Goal: Transaction & Acquisition: Purchase product/service

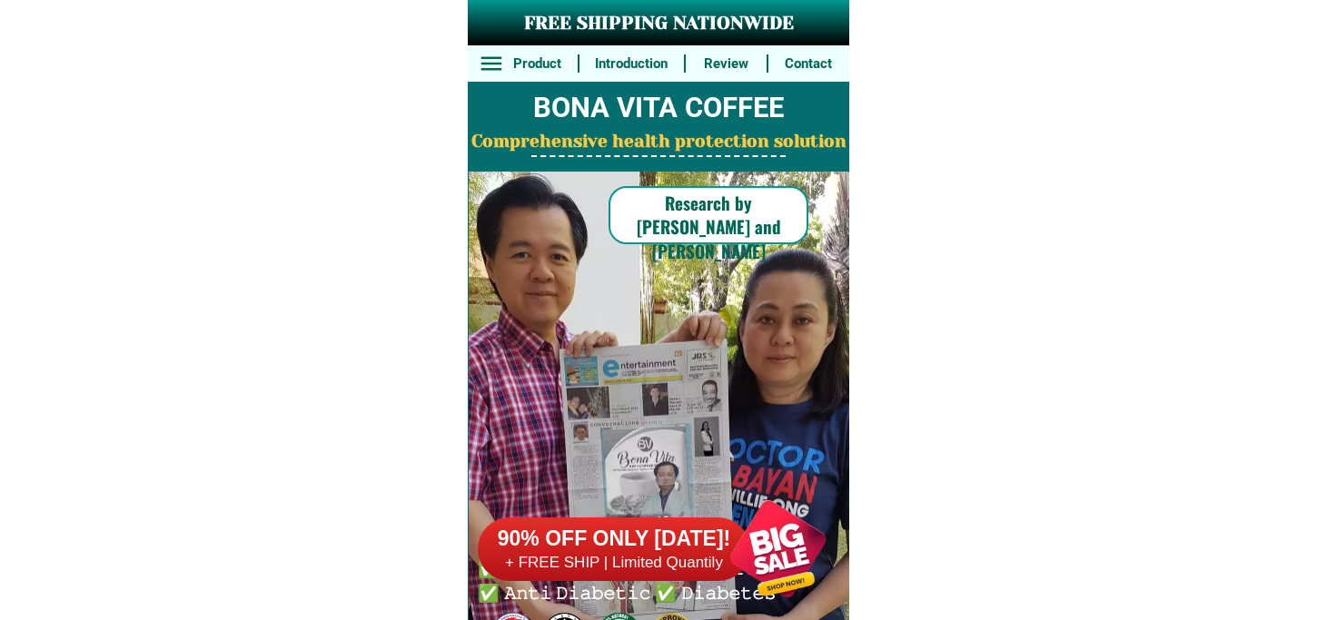
drag, startPoint x: 0, startPoint y: 0, endPoint x: 792, endPoint y: 487, distance: 929.7
click at [797, 545] on div at bounding box center [778, 549] width 143 height 143
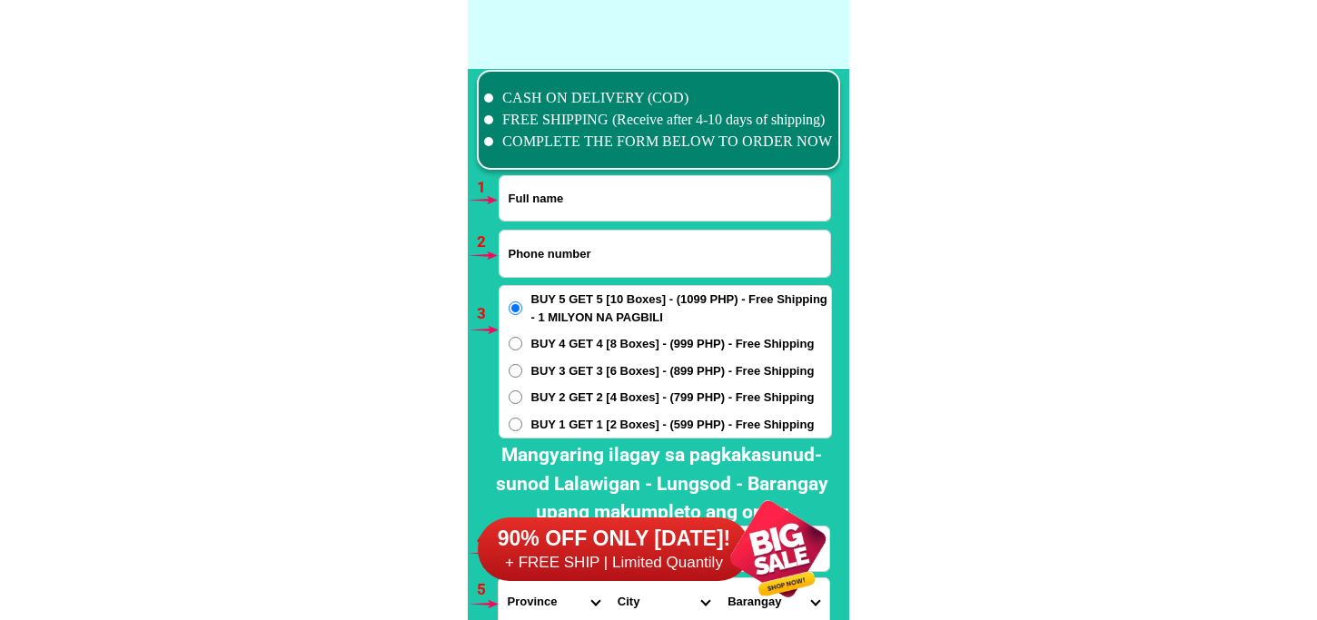
scroll to position [13356, 0]
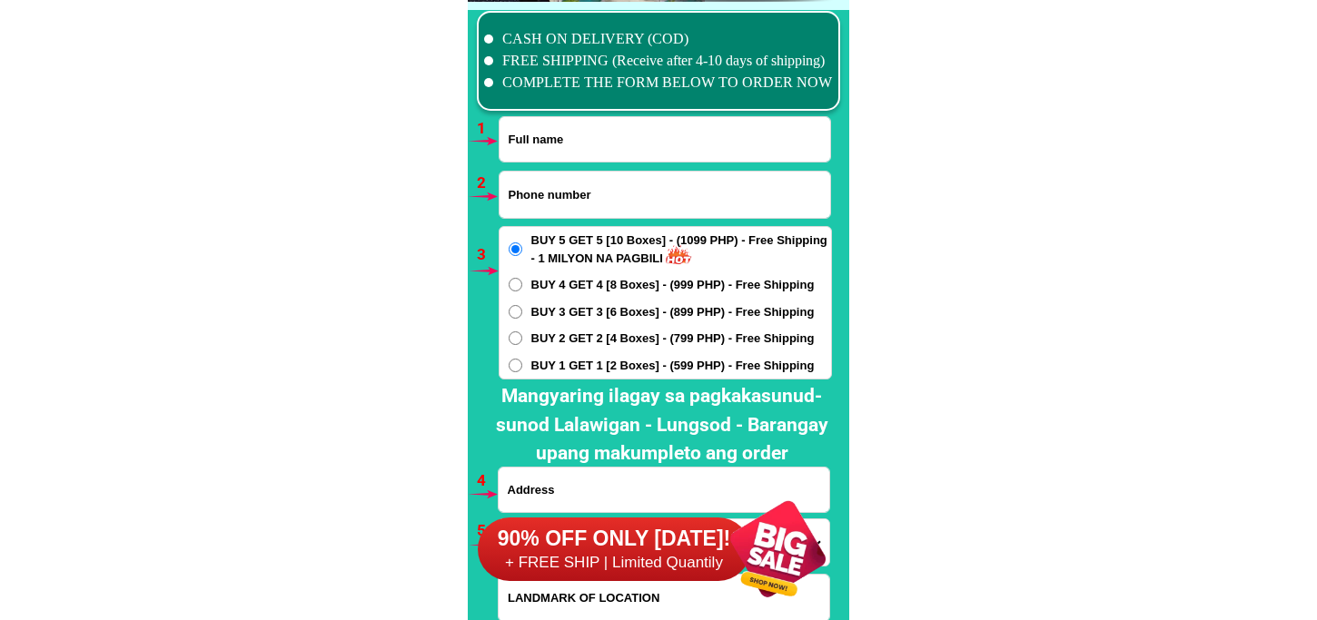
click at [545, 131] on input "Input full_name" at bounding box center [665, 139] width 331 height 45
paste input "[PERSON_NAME] Alicante Corpus"
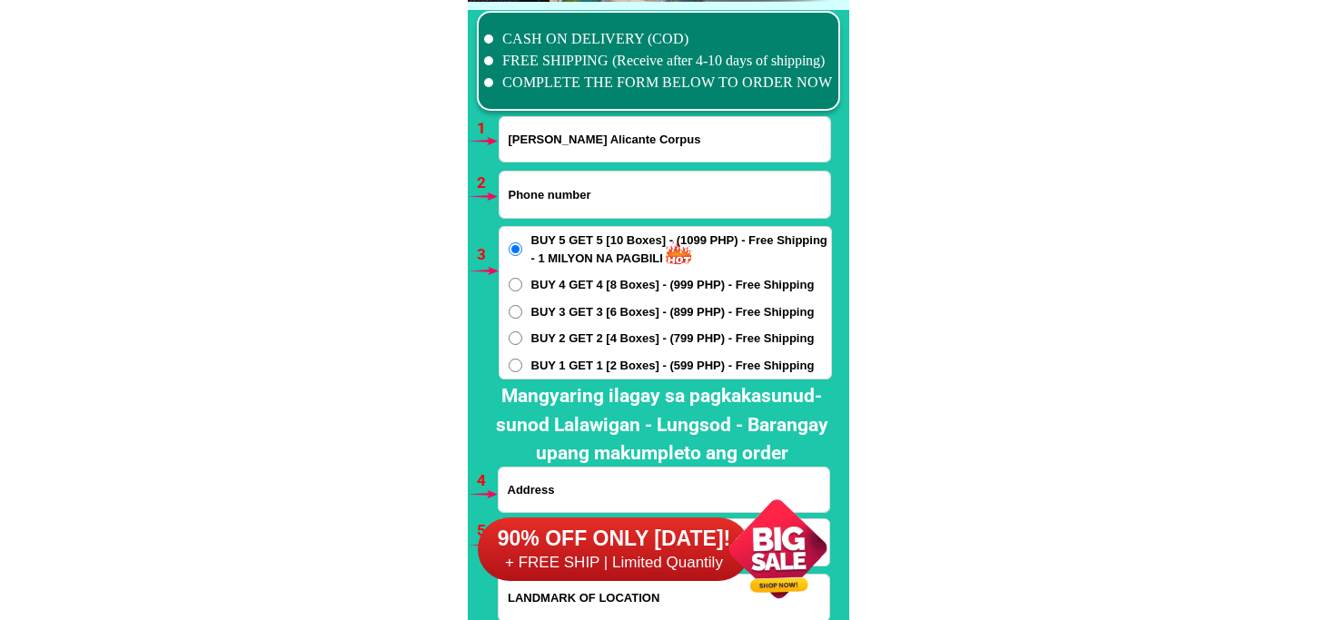
type input "[PERSON_NAME] Alicante Corpus"
click at [588, 192] on input "Input phone_number" at bounding box center [665, 195] width 331 height 46
paste input "09100641666"
type input "09100641666"
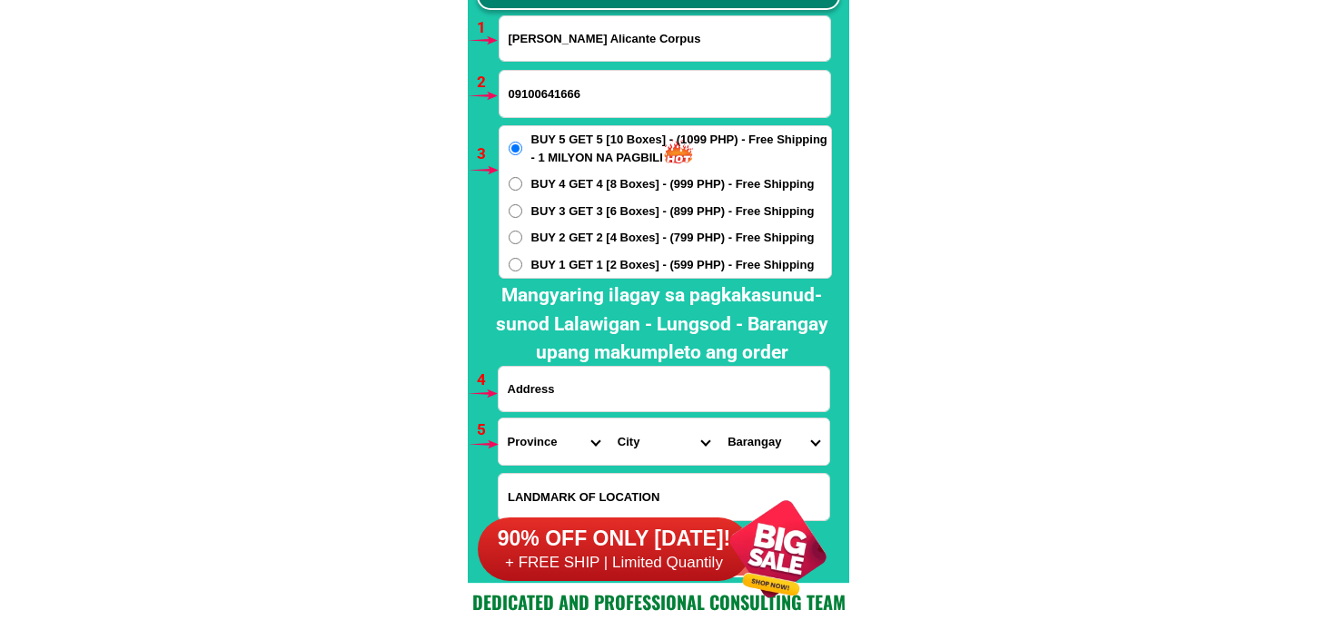
scroll to position [13557, 0]
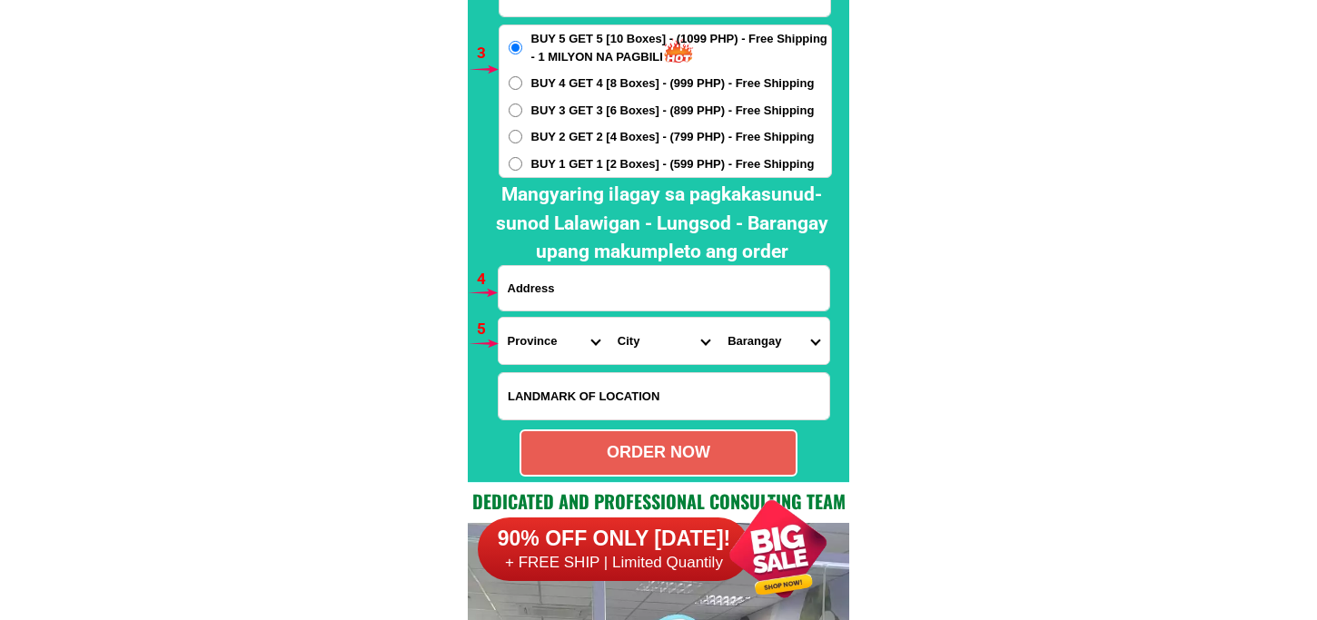
click at [579, 295] on input "Input address" at bounding box center [664, 288] width 331 height 45
paste input "Ancop [GEOGRAPHIC_DATA] [GEOGRAPHIC_DATA], [GEOGRAPHIC_DATA] zambales"
type input "Ancop [GEOGRAPHIC_DATA] [GEOGRAPHIC_DATA], [GEOGRAPHIC_DATA] zambales"
click at [549, 328] on select "Province [GEOGRAPHIC_DATA] [GEOGRAPHIC_DATA] [GEOGRAPHIC_DATA] [GEOGRAPHIC_DATA…" at bounding box center [554, 341] width 110 height 46
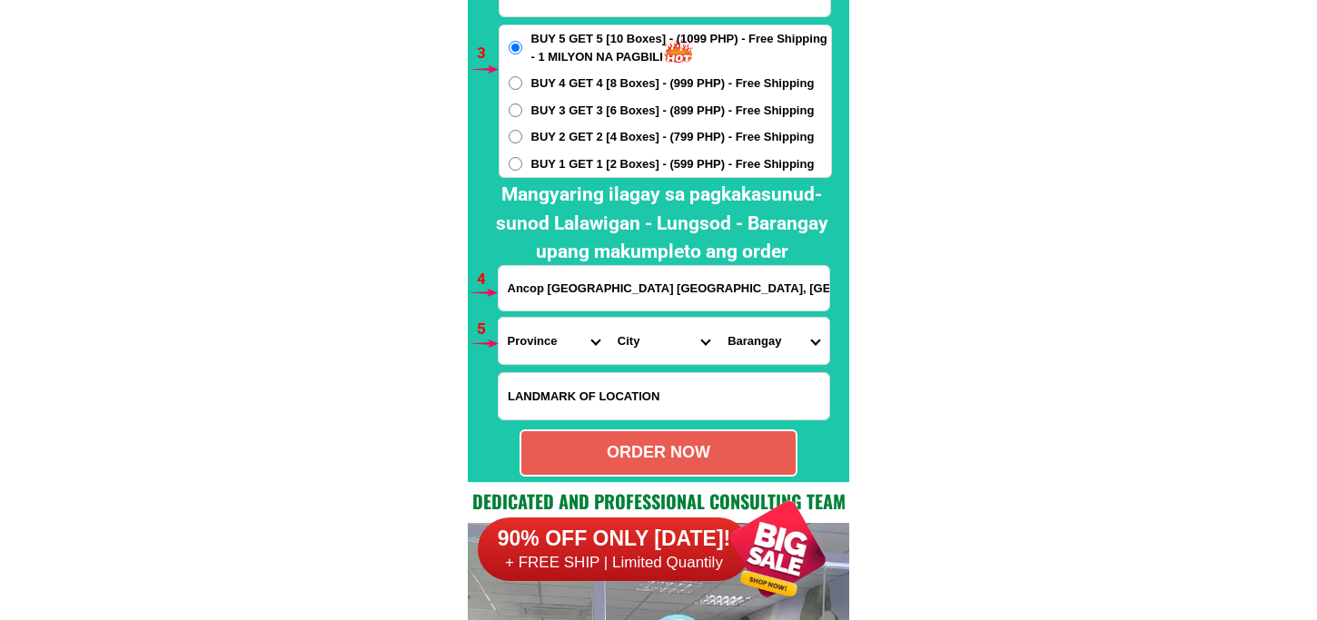
select select "63_803"
click at [499, 318] on select "Province [GEOGRAPHIC_DATA] [GEOGRAPHIC_DATA] [GEOGRAPHIC_DATA] [GEOGRAPHIC_DATA…" at bounding box center [554, 341] width 110 height 46
drag, startPoint x: 636, startPoint y: 337, endPoint x: 645, endPoint y: 322, distance: 17.1
click at [638, 333] on select "City Botolan [GEOGRAPHIC_DATA] Castillejos [GEOGRAPHIC_DATA] [GEOGRAPHIC_DATA] …" at bounding box center [664, 341] width 110 height 46
select select "63_8035634"
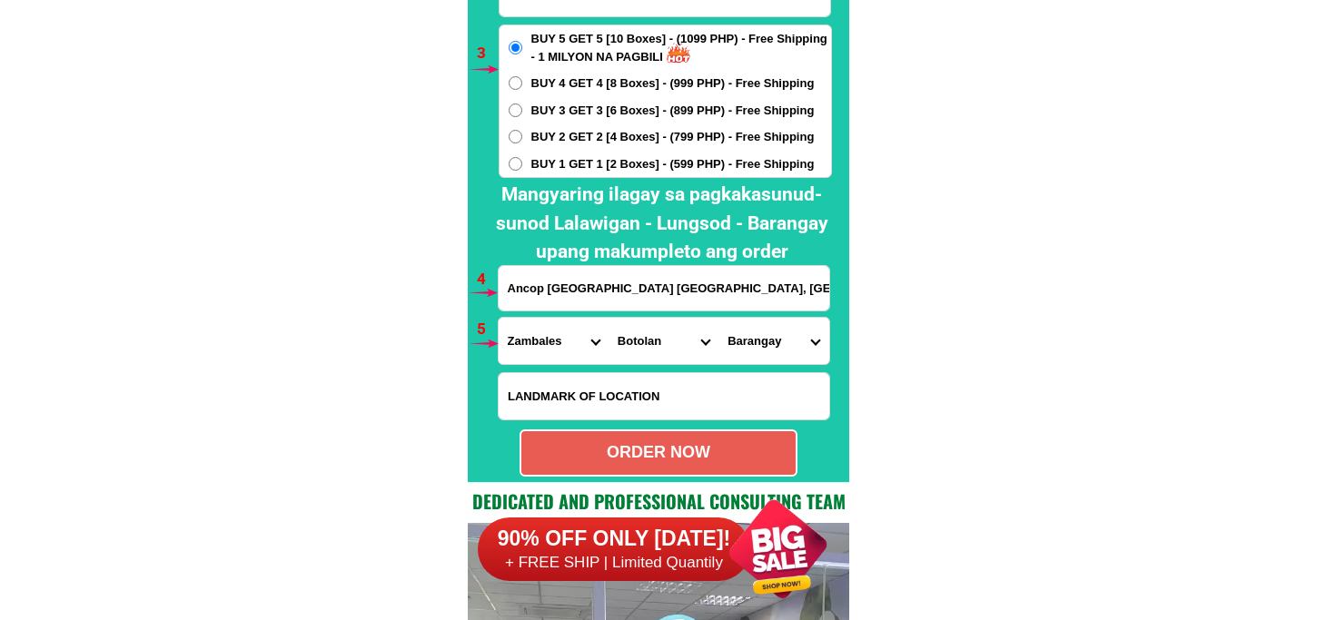
click at [609, 318] on select "City Botolan [GEOGRAPHIC_DATA] Castillejos [GEOGRAPHIC_DATA] [GEOGRAPHIC_DATA] …" at bounding box center [664, 341] width 110 height 46
click at [732, 351] on select "Barangay Bancal Bangan Batonlapoc Belbel Beneg Binuclutan [GEOGRAPHIC_DATA] Cab…" at bounding box center [773, 341] width 110 height 46
drag, startPoint x: 977, startPoint y: 134, endPoint x: 931, endPoint y: 104, distance: 55.7
click at [778, 351] on select "Barangay Bancal Bangan Batonlapoc Belbel Beneg Binuclutan [GEOGRAPHIC_DATA] Cab…" at bounding box center [773, 341] width 110 height 46
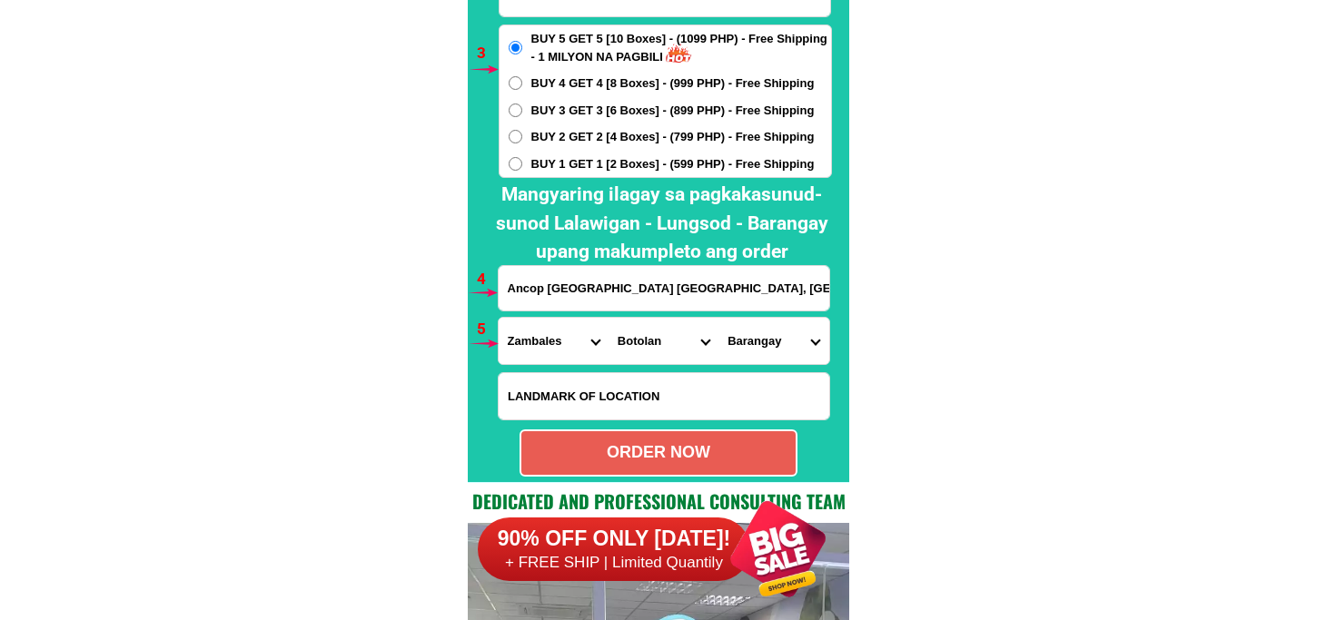
select select "63_80356348184"
click at [761, 330] on select "Barangay Bancal Bangan Batonlapoc Belbel Beneg Binuclutan [GEOGRAPHIC_DATA] Cab…" at bounding box center [773, 341] width 110 height 46
click at [777, 349] on select "Barangay Bancal Bangan Batonlapoc Belbel Beneg Binuclutan [GEOGRAPHIC_DATA] Cab…" at bounding box center [773, 341] width 110 height 46
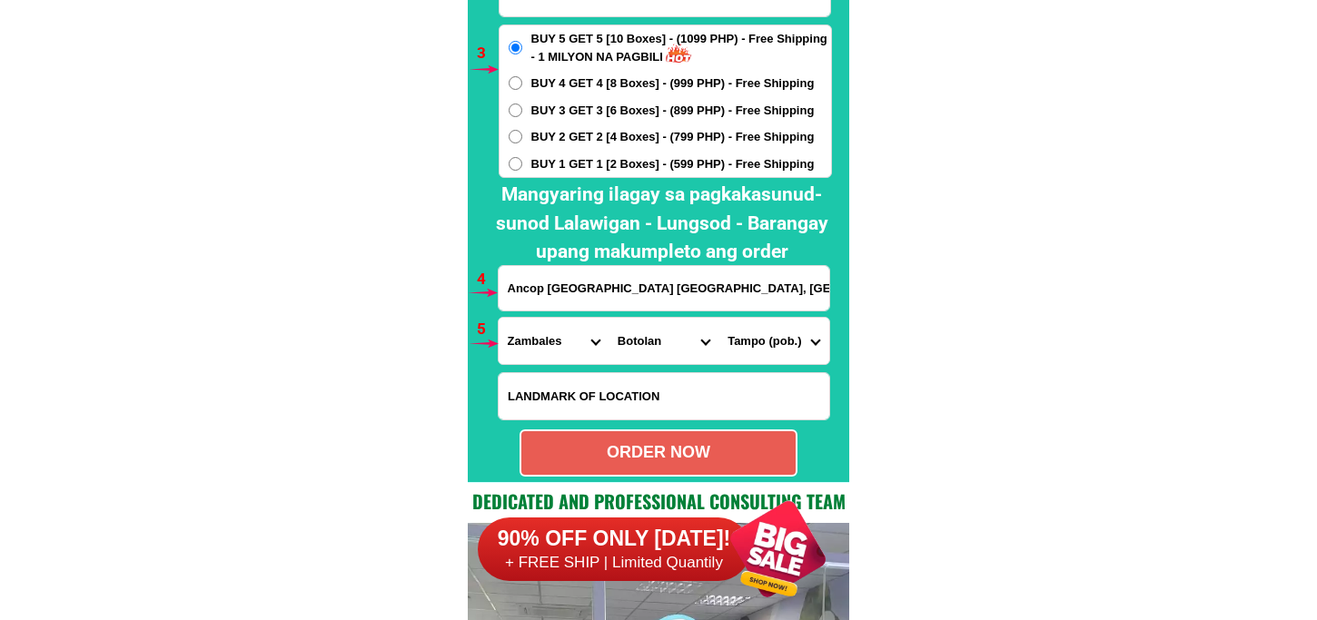
drag, startPoint x: 935, startPoint y: 148, endPoint x: 865, endPoint y: 43, distance: 127.0
drag, startPoint x: 777, startPoint y: 363, endPoint x: 770, endPoint y: 347, distance: 17.5
click at [774, 361] on select "Barangay Bancal Bangan Batonlapoc Belbel Beneg Binuclutan [GEOGRAPHIC_DATA] Cab…" at bounding box center [773, 341] width 110 height 46
click at [768, 345] on select "Barangay Bancal Bangan Batonlapoc Belbel Beneg Binuclutan [GEOGRAPHIC_DATA] Cab…" at bounding box center [773, 341] width 110 height 46
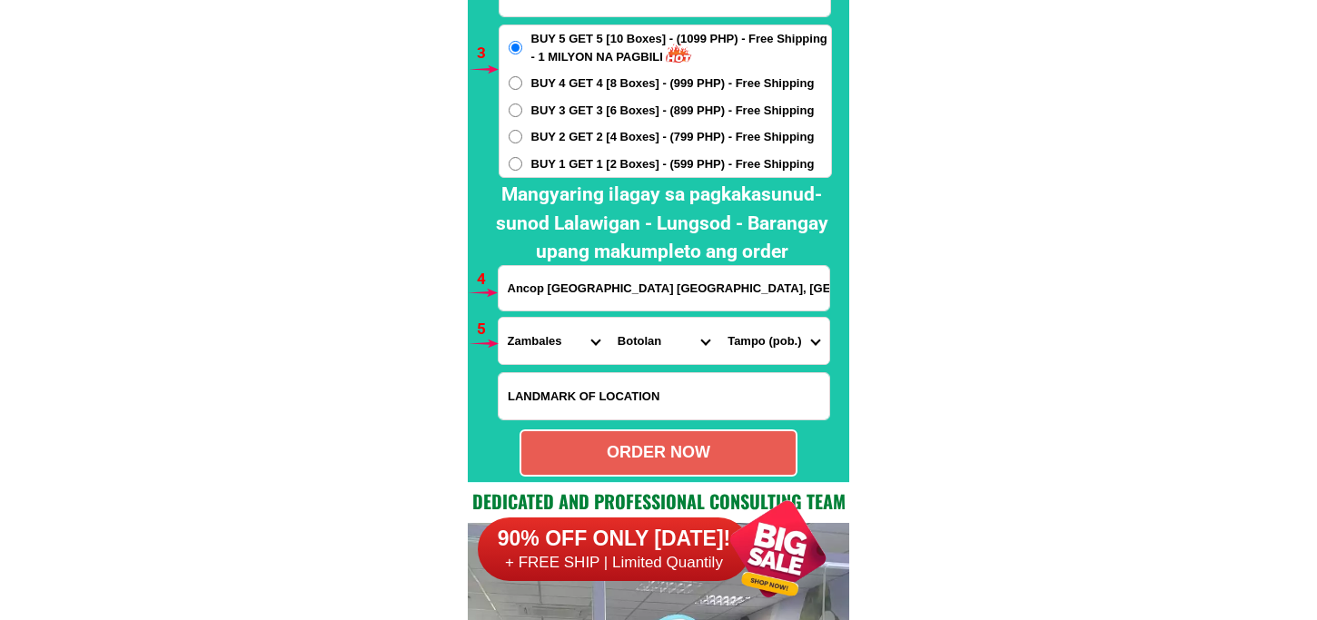
drag, startPoint x: 760, startPoint y: 340, endPoint x: 760, endPoint y: 322, distance: 18.2
click at [760, 339] on select "Barangay Bancal Bangan Batonlapoc Belbel Beneg Binuclutan [GEOGRAPHIC_DATA] Cab…" at bounding box center [773, 341] width 110 height 46
click at [791, 350] on select "Barangay Bancal Bangan Batonlapoc Belbel Beneg Binuclutan [GEOGRAPHIC_DATA] Cab…" at bounding box center [773, 341] width 110 height 46
click at [778, 329] on select "Barangay Bancal Bangan Batonlapoc Belbel Beneg Binuclutan [GEOGRAPHIC_DATA] Cab…" at bounding box center [773, 341] width 110 height 46
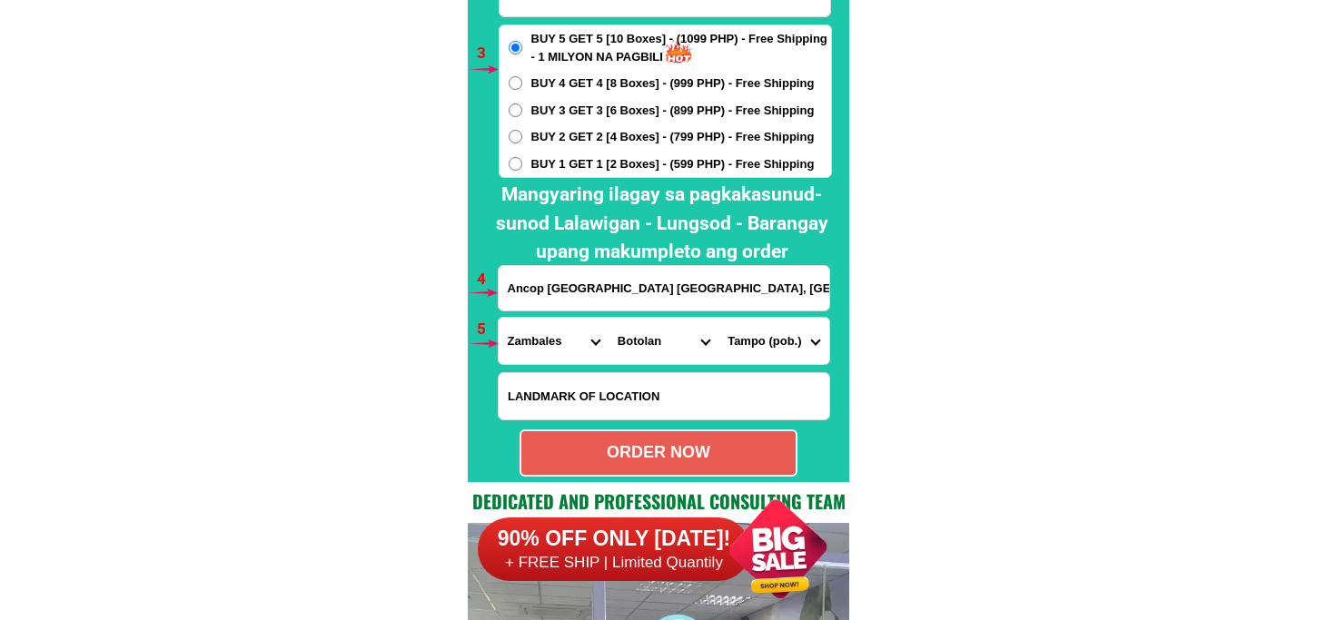
click at [718, 318] on select "Barangay Bancal Bangan Batonlapoc Belbel Beneg Binuclutan [GEOGRAPHIC_DATA] Cab…" at bounding box center [773, 341] width 110 height 46
click at [760, 456] on div "ORDER NOW" at bounding box center [658, 453] width 274 height 25
radio input "true"
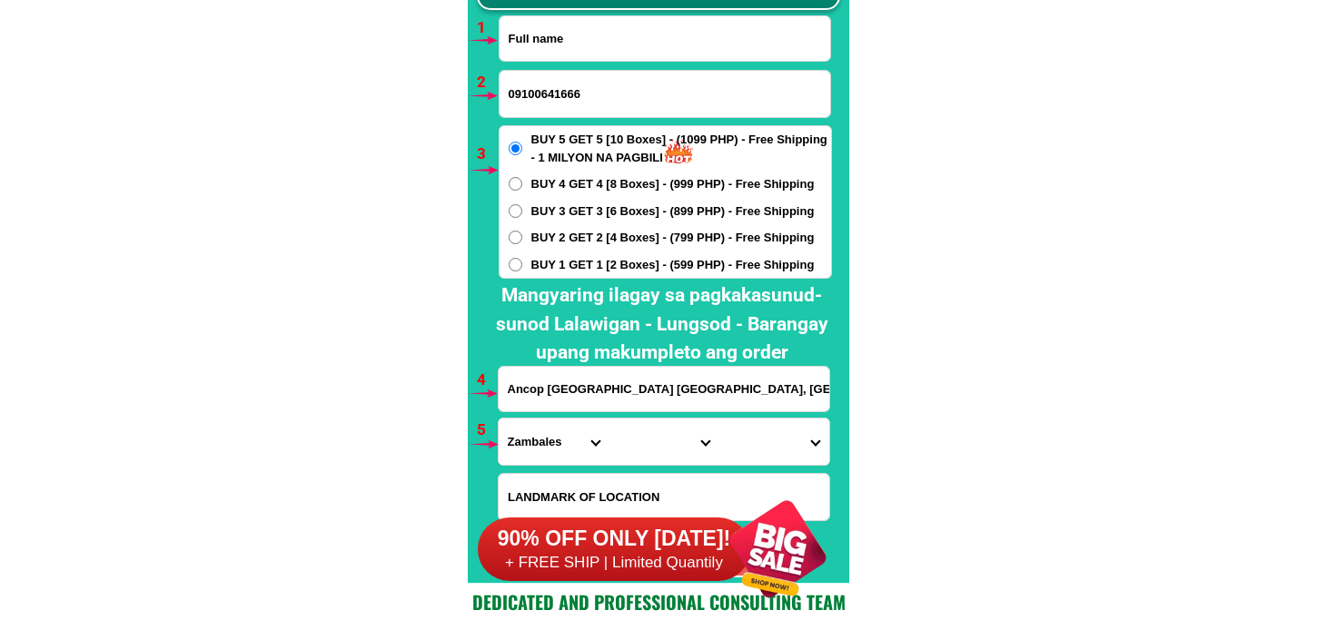
click at [595, 38] on input "Input full_name" at bounding box center [665, 38] width 331 height 45
paste input "[PERSON_NAME]"
type input "[PERSON_NAME]"
click at [570, 80] on input "09100641666" at bounding box center [665, 94] width 331 height 46
paste input "09081208385"
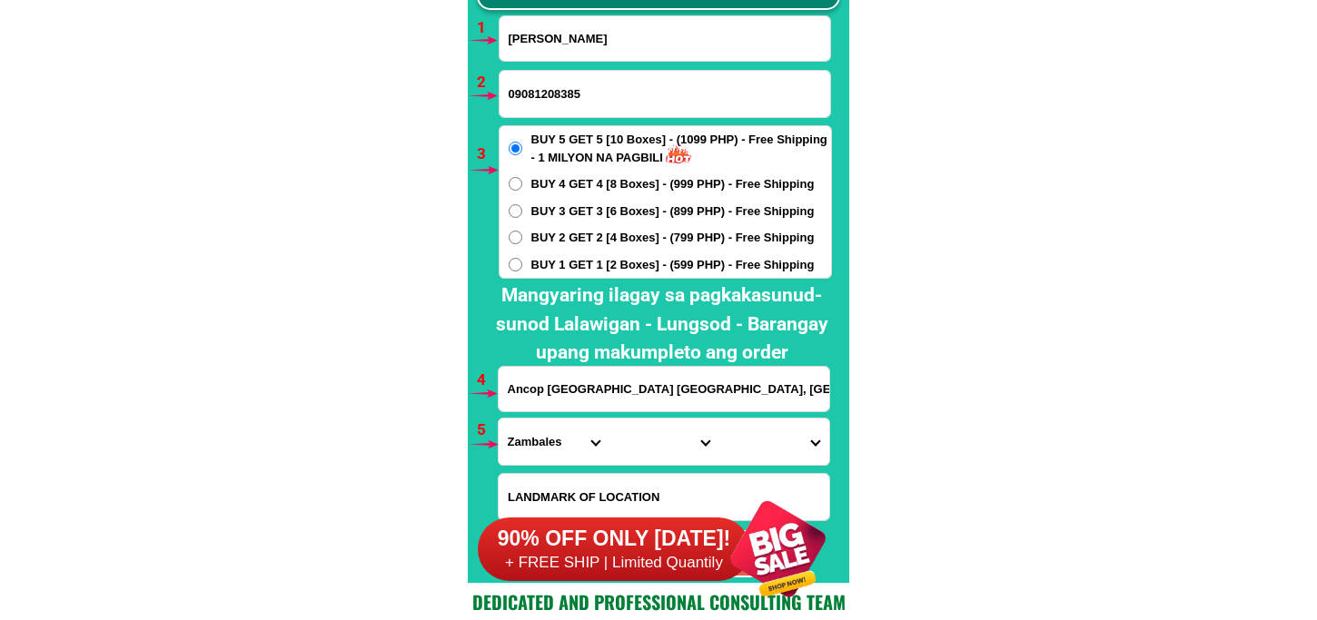
type input "09081208385"
click at [600, 401] on input "Ancop [GEOGRAPHIC_DATA] [GEOGRAPHIC_DATA], [GEOGRAPHIC_DATA] zambales" at bounding box center [664, 389] width 331 height 45
paste input "Barangay Pob [GEOGRAPHIC_DATA] CamilingTarlac"
type input "Barangay Pob [GEOGRAPHIC_DATA] CamilingTarlac"
click at [530, 448] on select "Province [GEOGRAPHIC_DATA] [GEOGRAPHIC_DATA] [GEOGRAPHIC_DATA] [GEOGRAPHIC_DATA…" at bounding box center [554, 442] width 110 height 46
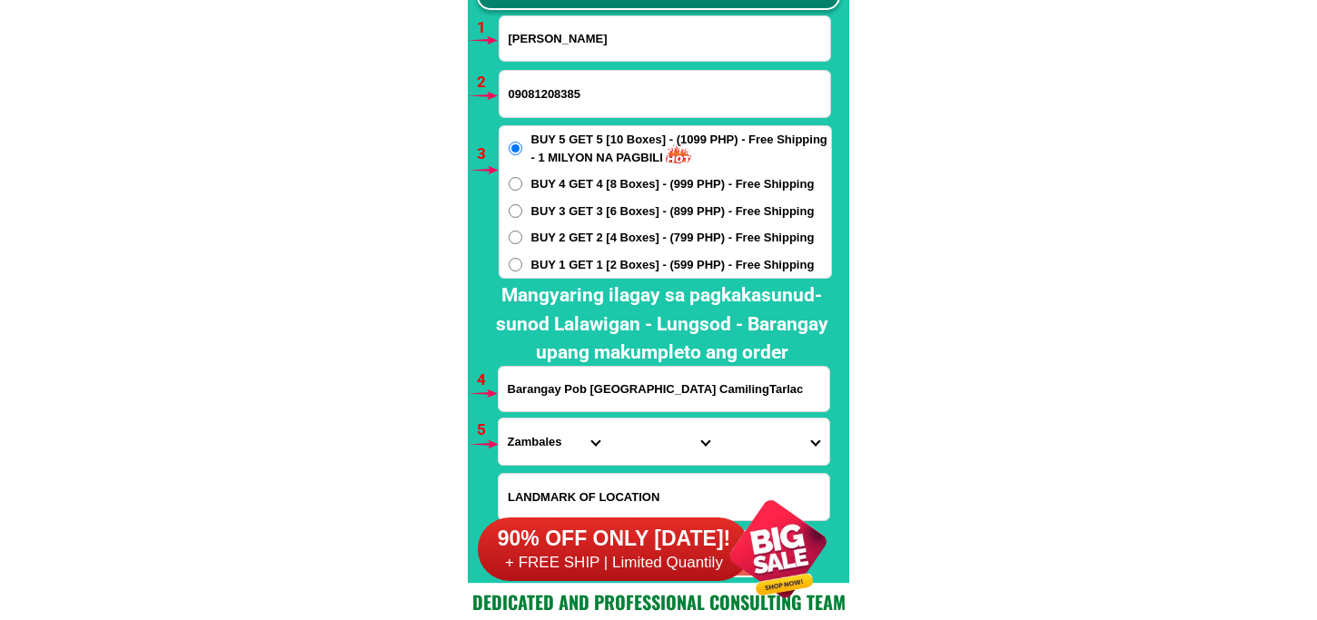
select select "63_225"
drag, startPoint x: 633, startPoint y: 441, endPoint x: 638, endPoint y: 421, distance: 21.4
click at [633, 441] on select "City Anao Bamban Camiling Capas Gerona Mayantoc [PERSON_NAME] Paniqui [PERSON_N…" at bounding box center [664, 442] width 110 height 46
select select "63_2256615"
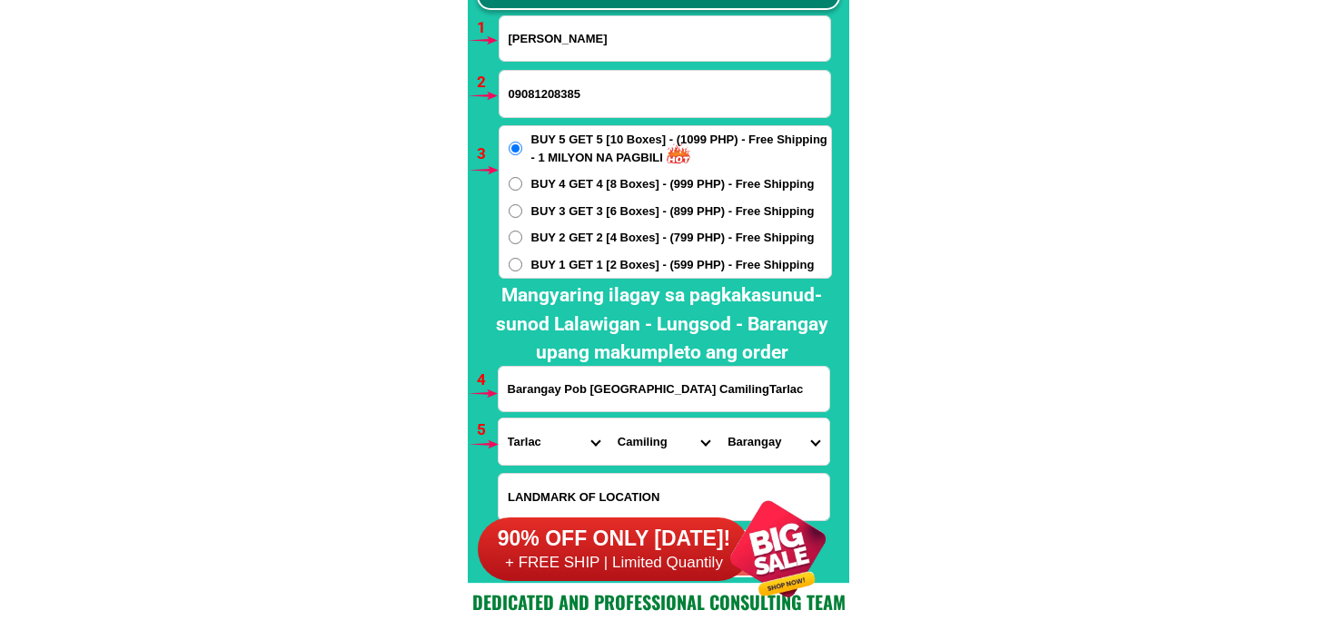
click at [609, 419] on select "City Anao Bamban Camiling Capas Gerona Mayantoc [PERSON_NAME] Paniqui [PERSON_N…" at bounding box center [664, 442] width 110 height 46
click at [747, 422] on select "Barangay Anoling 1st Anoling 2nd Anoling 3rd Bacabac Bacsay Bancay 1st Bancay 2…" at bounding box center [773, 442] width 110 height 46
click at [718, 419] on select "Barangay Anoling 1st Anoling 2nd Anoling 3rd Bacabac Bacsay Bancay 1st Bancay 2…" at bounding box center [773, 442] width 110 height 46
drag, startPoint x: 784, startPoint y: 449, endPoint x: 786, endPoint y: 430, distance: 19.2
click at [784, 449] on select "Barangay Anoling 1st Anoling 2nd Anoling 3rd Bacabac Bacsay Bancay 1st Bancay 2…" at bounding box center [773, 442] width 110 height 46
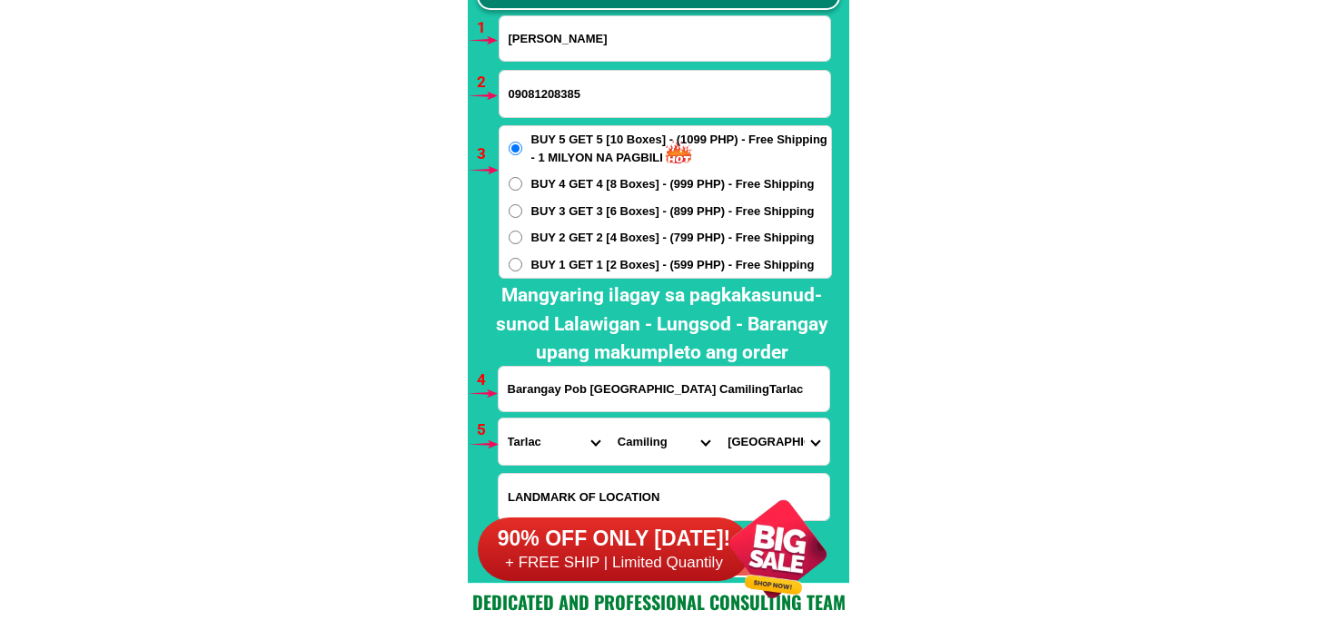
select select "63_2256615587"
click at [718, 419] on select "Barangay Anoling 1st Anoling 2nd Anoling 3rd Bacabac Bacsay Bancay 1st Bancay 2…" at bounding box center [773, 442] width 110 height 46
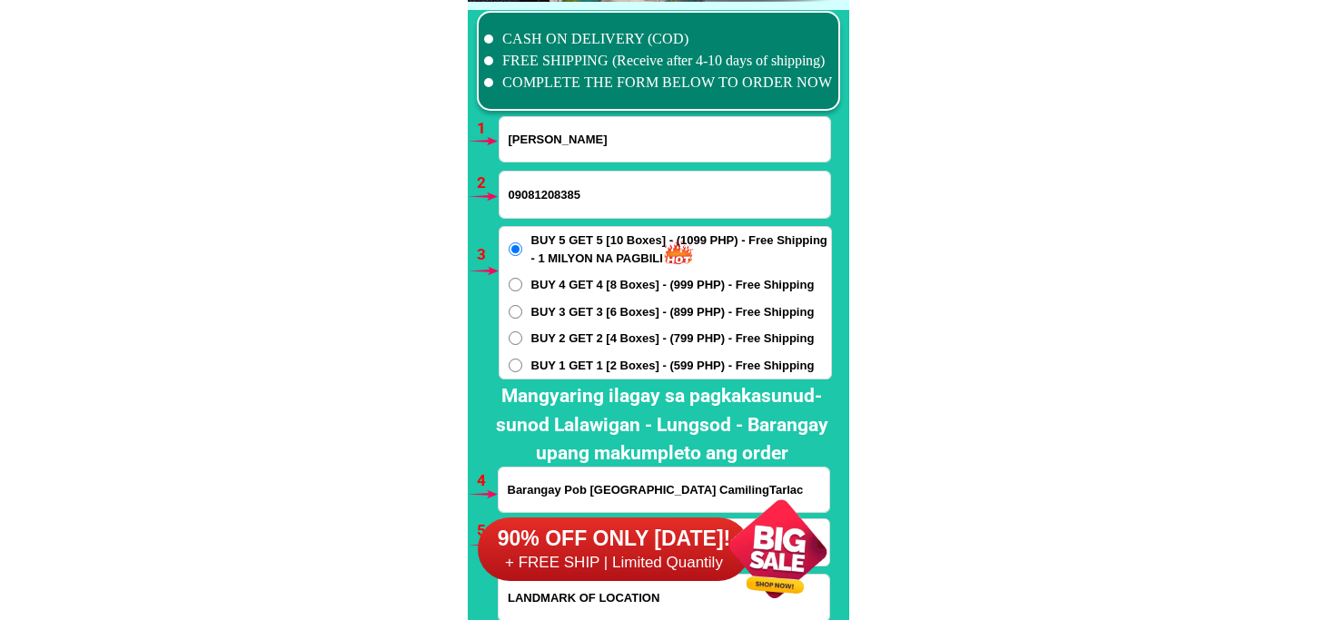
click at [619, 332] on span "BUY 2 GET 2 [4 Boxes] - (799 PHP) - Free Shipping" at bounding box center [672, 339] width 283 height 18
click at [522, 332] on input "BUY 2 GET 2 [4 Boxes] - (799 PHP) - Free Shipping" at bounding box center [516, 339] width 14 height 14
radio input "true"
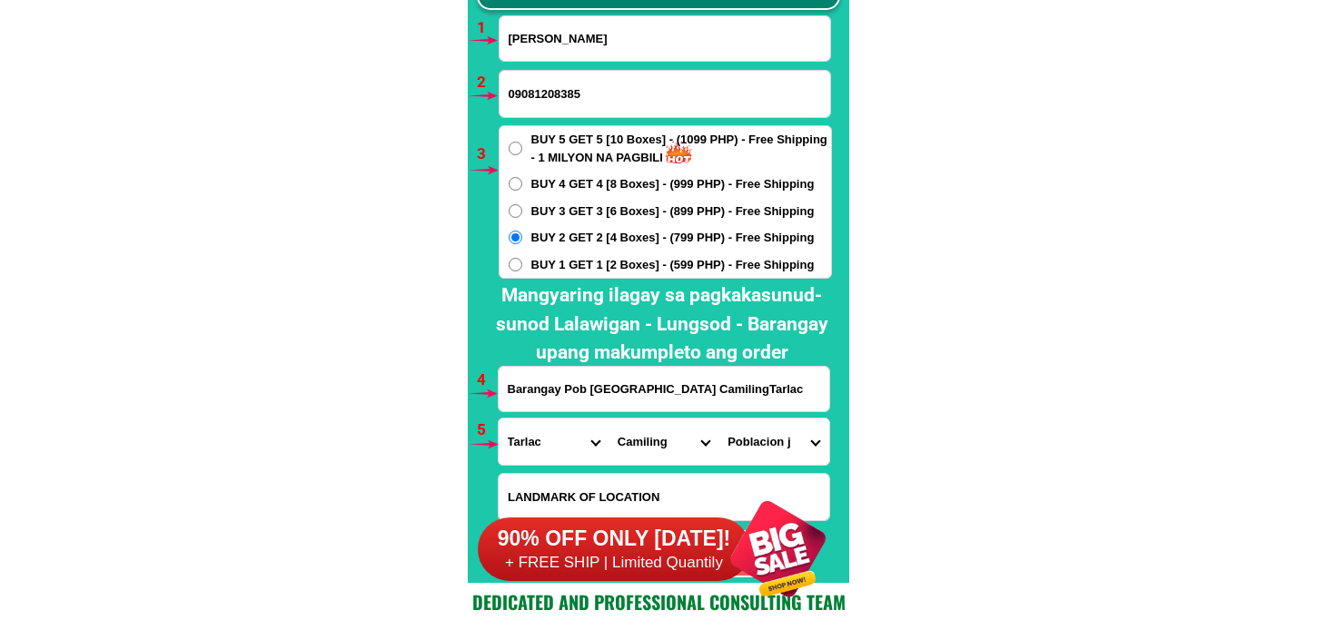
scroll to position [13557, 0]
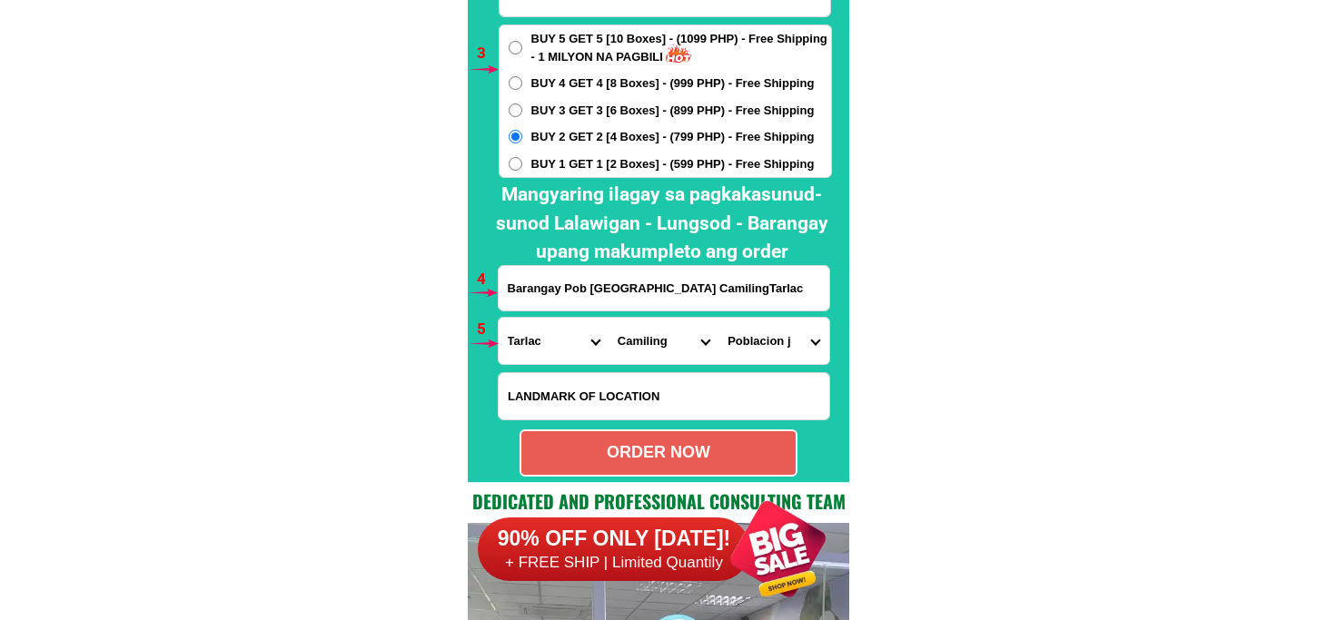
click at [702, 447] on div "ORDER NOW" at bounding box center [658, 453] width 274 height 25
type input "09081208385"
radio input "true"
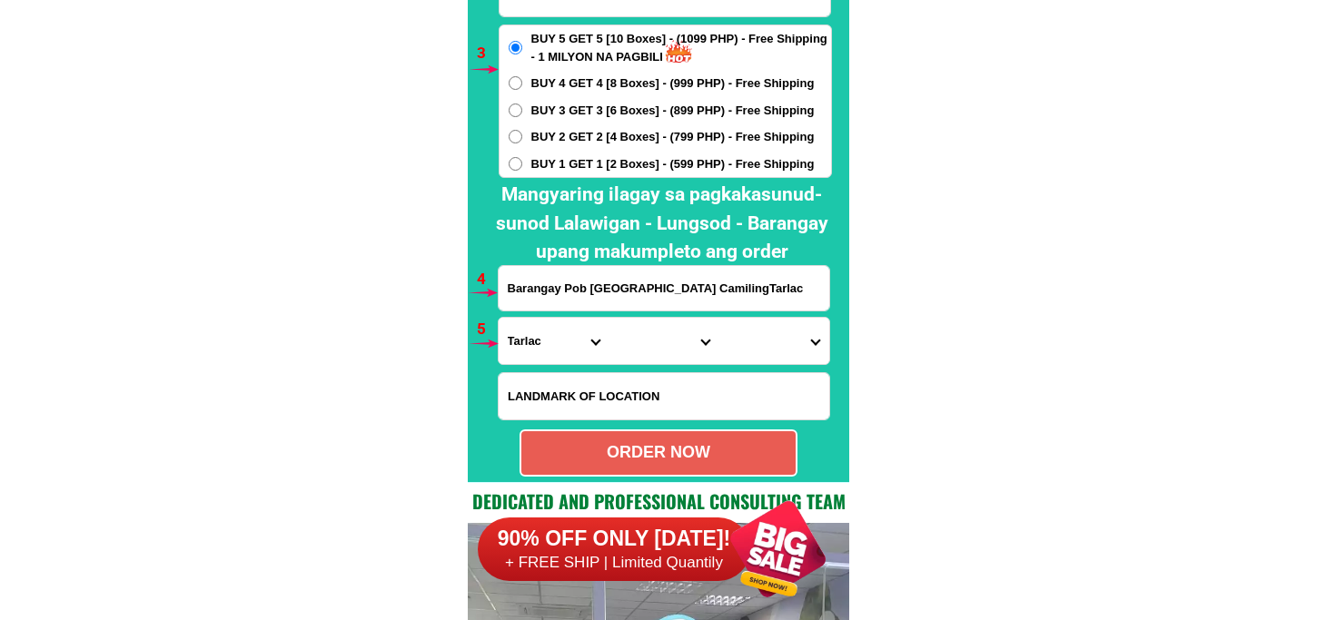
scroll to position [13356, 0]
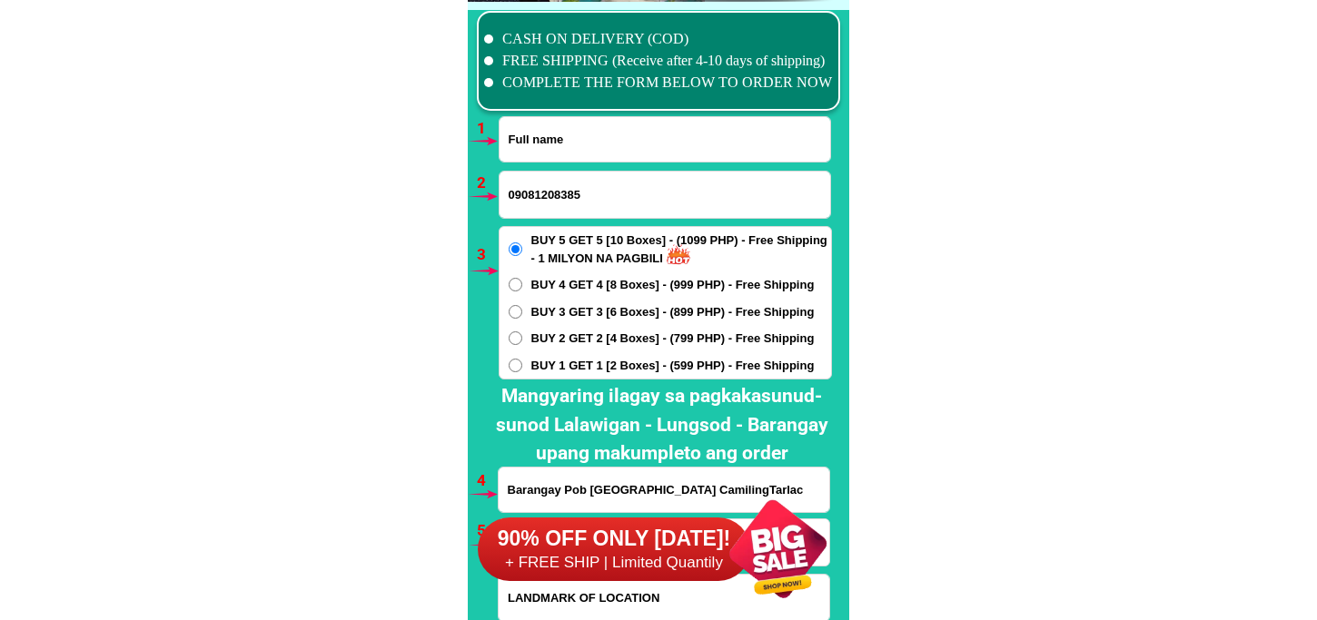
click at [556, 133] on input "Input full_name" at bounding box center [665, 139] width 331 height 45
paste input "[PERSON_NAME]"
type input "[PERSON_NAME]"
click at [543, 203] on input "Input phone_number" at bounding box center [665, 195] width 331 height 46
paste input "09067518689"
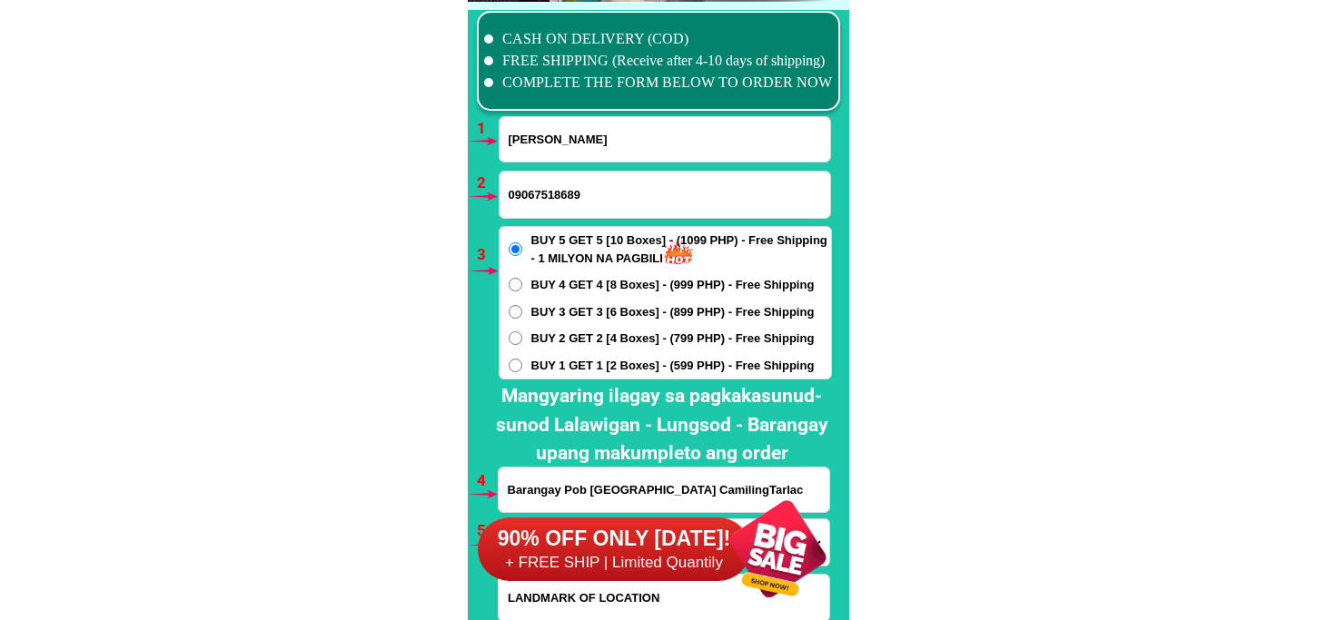
type input "09067518689"
click at [569, 357] on span "BUY 1 GET 1 [2 Boxes] - (599 PHP) - Free Shipping" at bounding box center [672, 366] width 283 height 18
click at [522, 359] on input "BUY 1 GET 1 [2 Boxes] - (599 PHP) - Free Shipping" at bounding box center [516, 366] width 14 height 14
radio input "true"
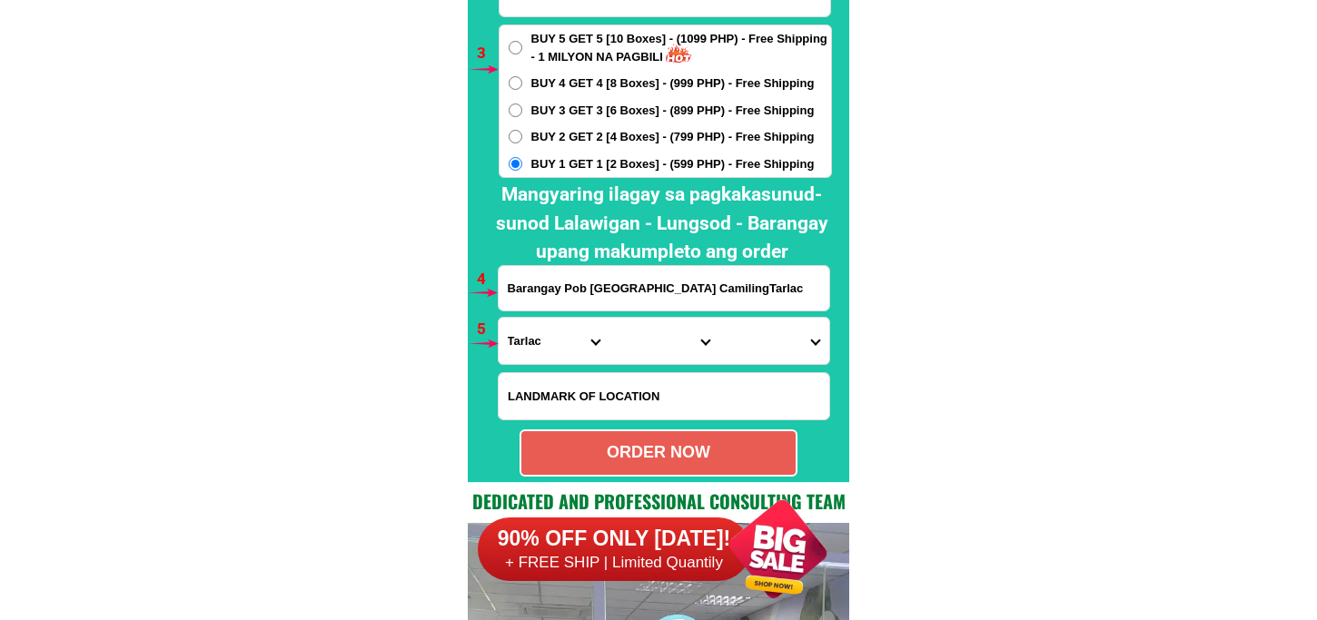
scroll to position [13658, 0]
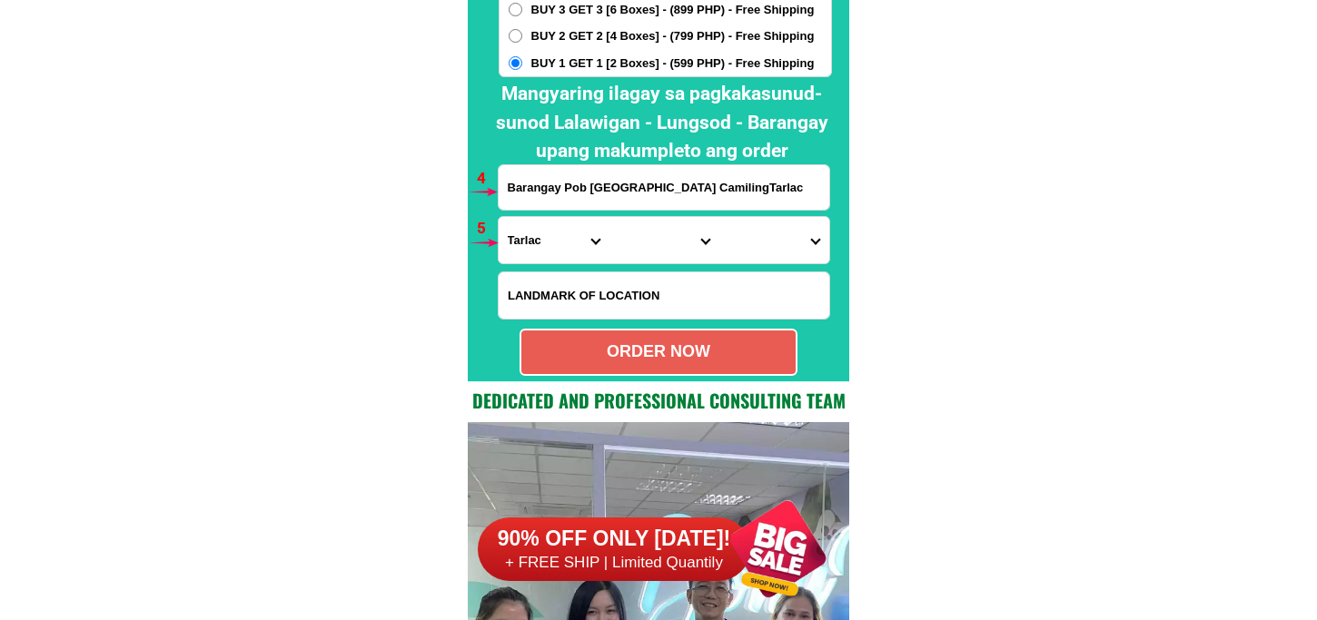
click at [555, 219] on select "Province [GEOGRAPHIC_DATA] [GEOGRAPHIC_DATA] [GEOGRAPHIC_DATA] [GEOGRAPHIC_DATA…" at bounding box center [554, 240] width 110 height 46
click at [557, 197] on input "Barangay Pob [GEOGRAPHIC_DATA] CamilingTarlac" at bounding box center [664, 187] width 331 height 45
paste input "Zone 2 calantac,[GEOGRAPHIC_DATA],[GEOGRAPHIC_DATA]"
type input "Zone 2 calantac,[GEOGRAPHIC_DATA],[GEOGRAPHIC_DATA]"
click at [536, 223] on select "Province [GEOGRAPHIC_DATA] [GEOGRAPHIC_DATA] [GEOGRAPHIC_DATA] [GEOGRAPHIC_DATA…" at bounding box center [554, 240] width 110 height 46
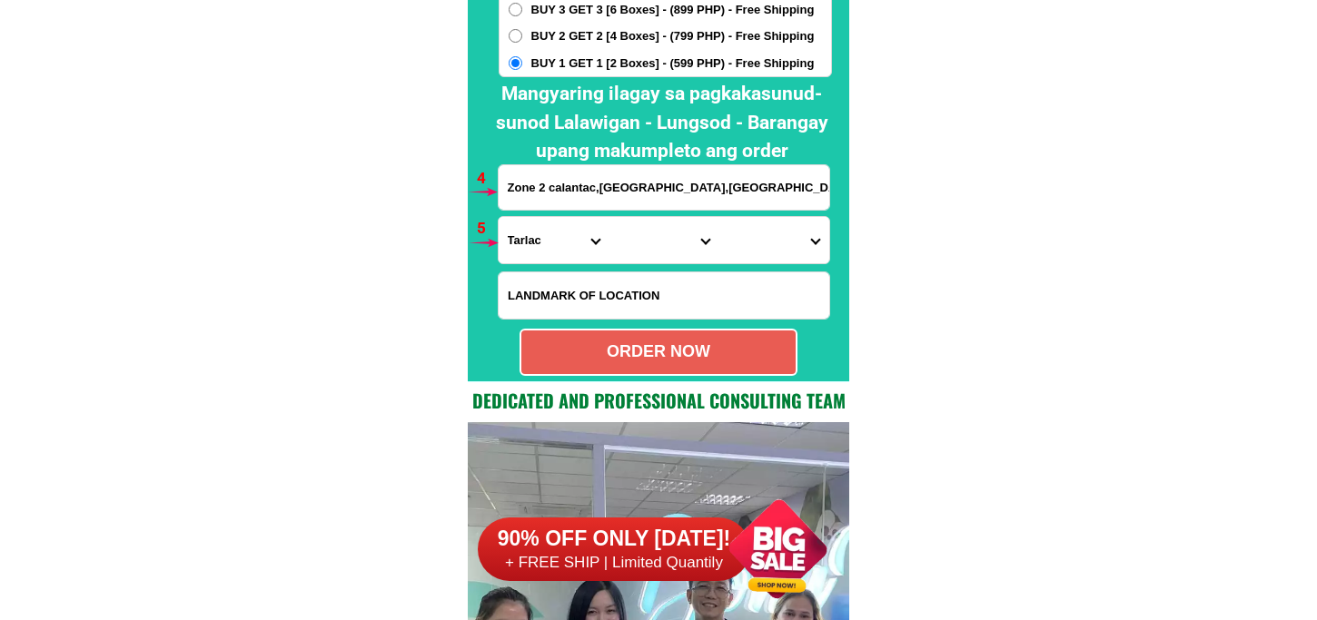
select select "63_869"
click at [499, 217] on select "Province [GEOGRAPHIC_DATA] [GEOGRAPHIC_DATA] [GEOGRAPHIC_DATA] [GEOGRAPHIC_DATA…" at bounding box center [554, 240] width 110 height 46
click at [648, 238] on select "City Abulug Allacapan Amulung [GEOGRAPHIC_DATA][PERSON_NAME] [GEOGRAPHIC_DATA] …" at bounding box center [664, 240] width 110 height 46
click at [609, 217] on select "City Abulug Allacapan Amulung [GEOGRAPHIC_DATA][PERSON_NAME] [GEOGRAPHIC_DATA] …" at bounding box center [664, 240] width 110 height 46
click at [658, 243] on select "City Abulug Allacapan Amulung [GEOGRAPHIC_DATA][PERSON_NAME] [GEOGRAPHIC_DATA] …" at bounding box center [664, 240] width 110 height 46
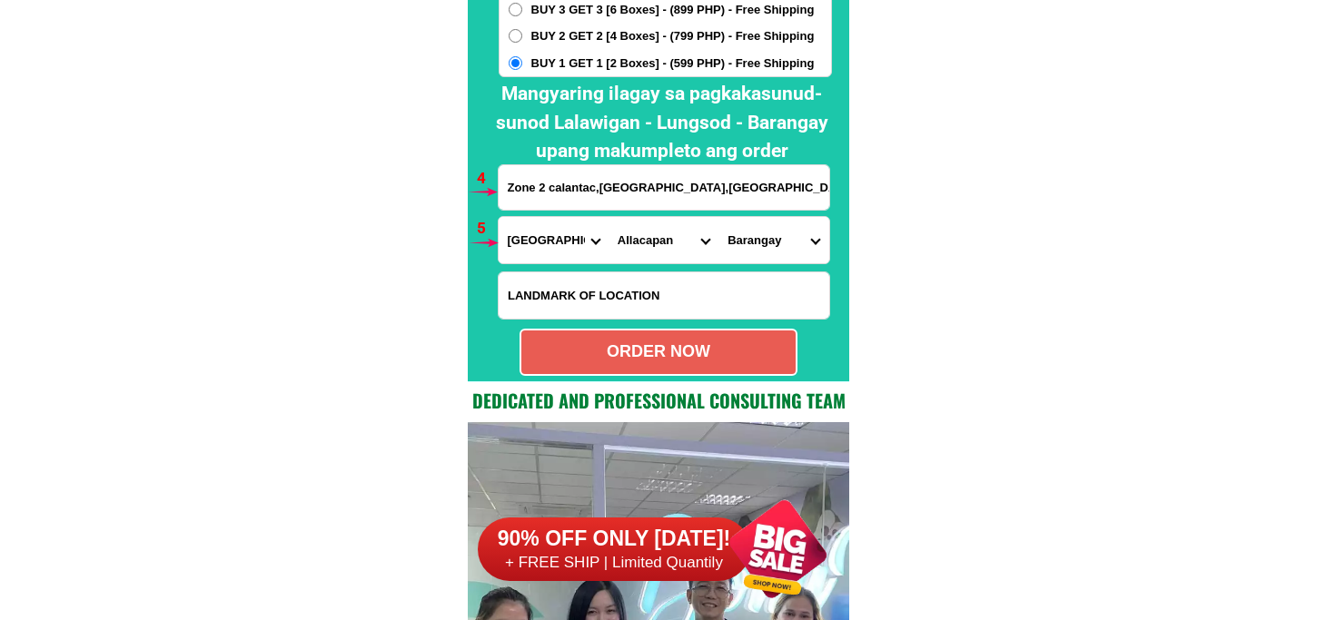
select select "63_8696517"
click at [609, 217] on select "City Abulug Allacapan Amulung [GEOGRAPHIC_DATA][PERSON_NAME] [GEOGRAPHIC_DATA] …" at bounding box center [664, 240] width 110 height 46
click at [788, 245] on select "Barangay Abbeg Afusing bato Afusing daga Agani Baculod Baybayog Cabuluan Calant…" at bounding box center [773, 240] width 110 height 46
select select "63_86965178054"
click at [718, 217] on select "Barangay Abbeg Afusing bato Afusing daga Agani Baculod Baybayog Cabuluan Calant…" at bounding box center [773, 240] width 110 height 46
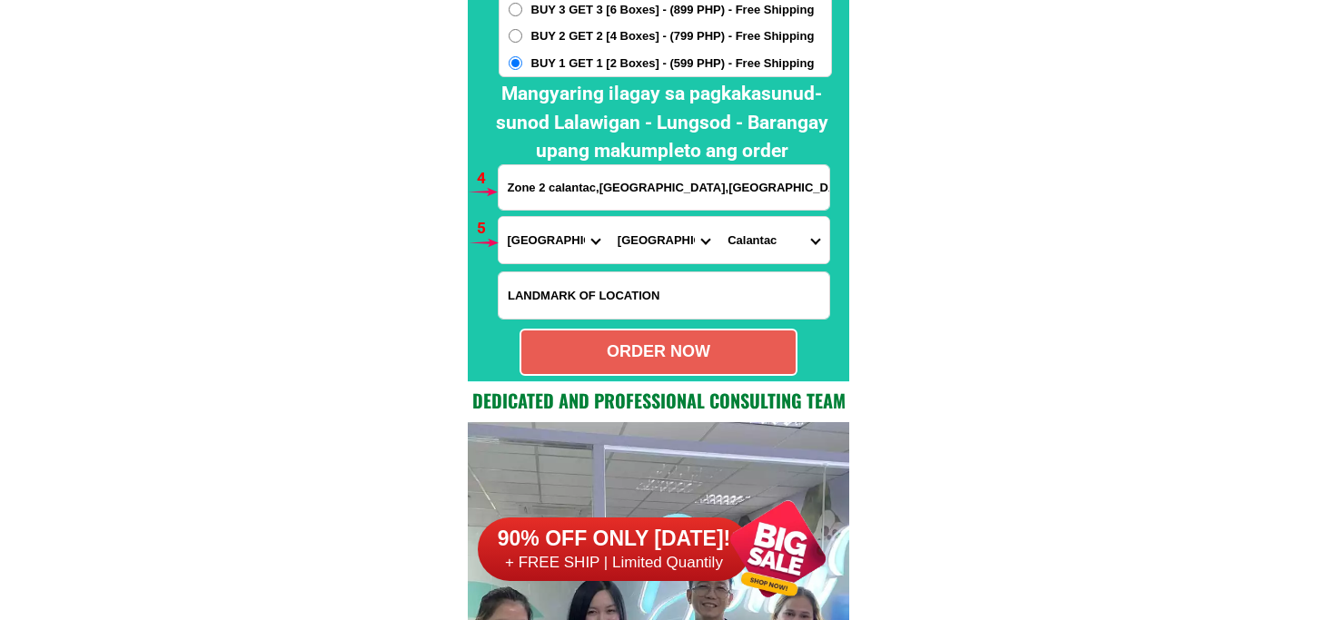
click at [693, 369] on div "ORDER NOW" at bounding box center [659, 352] width 278 height 47
radio input "true"
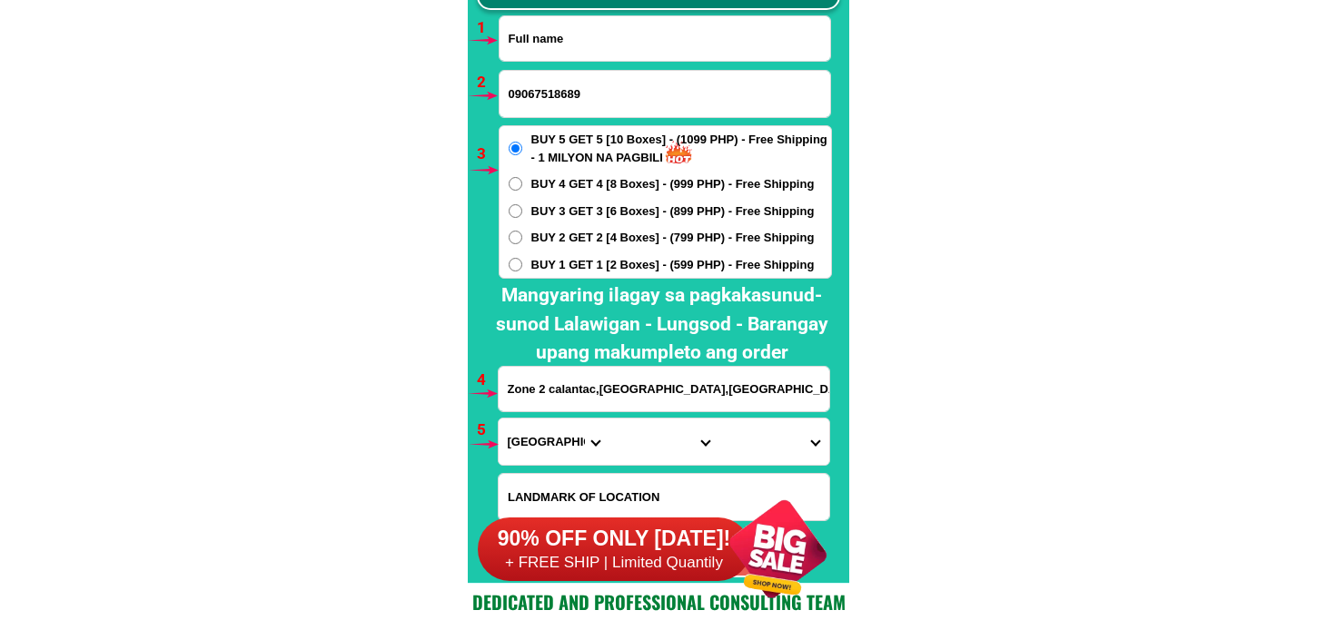
click at [564, 45] on input "Input full_name" at bounding box center [665, 38] width 331 height 45
paste input "[PERSON_NAME]"
type input "[PERSON_NAME]"
click at [586, 83] on input "Input phone_number" at bounding box center [665, 94] width 331 height 46
paste input "0966 073 3107"
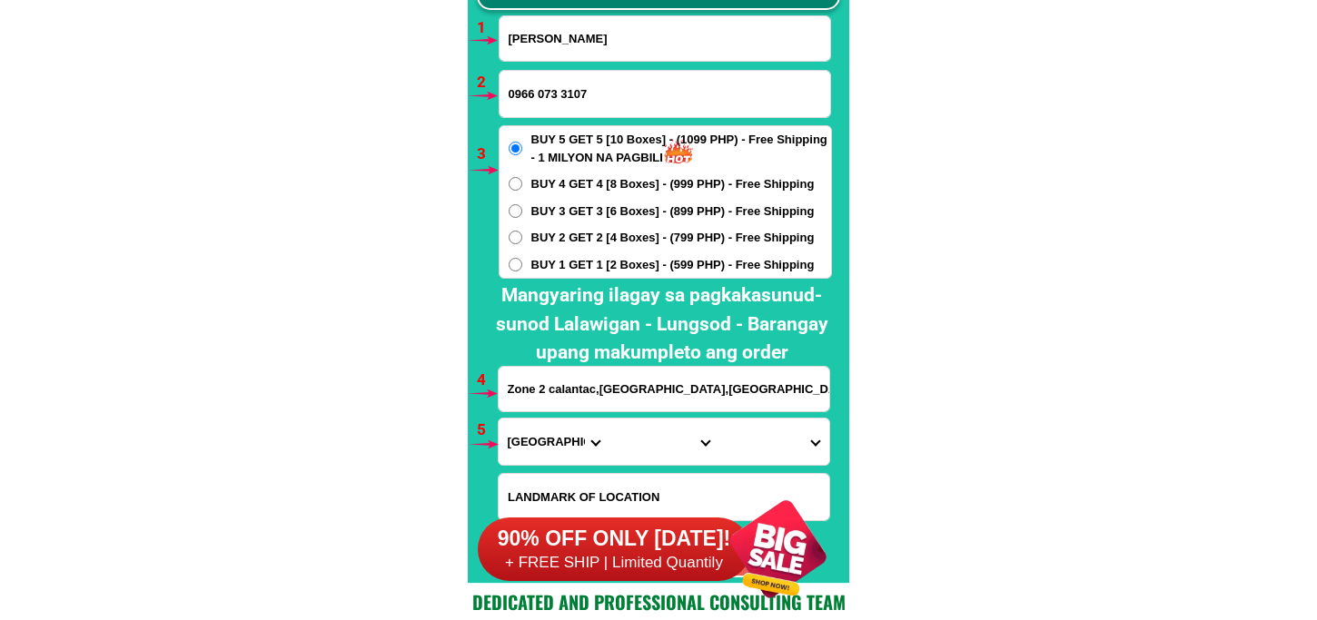
click at [564, 94] on input "0966 073 3107" at bounding box center [665, 94] width 331 height 46
click at [538, 93] on input "0966 0733107" at bounding box center [665, 94] width 331 height 46
type input "09660733107"
click at [547, 237] on span "BUY 2 GET 2 [4 Boxes] - (799 PHP) - Free Shipping" at bounding box center [672, 238] width 283 height 18
click at [522, 237] on input "BUY 2 GET 2 [4 Boxes] - (799 PHP) - Free Shipping" at bounding box center [516, 238] width 14 height 14
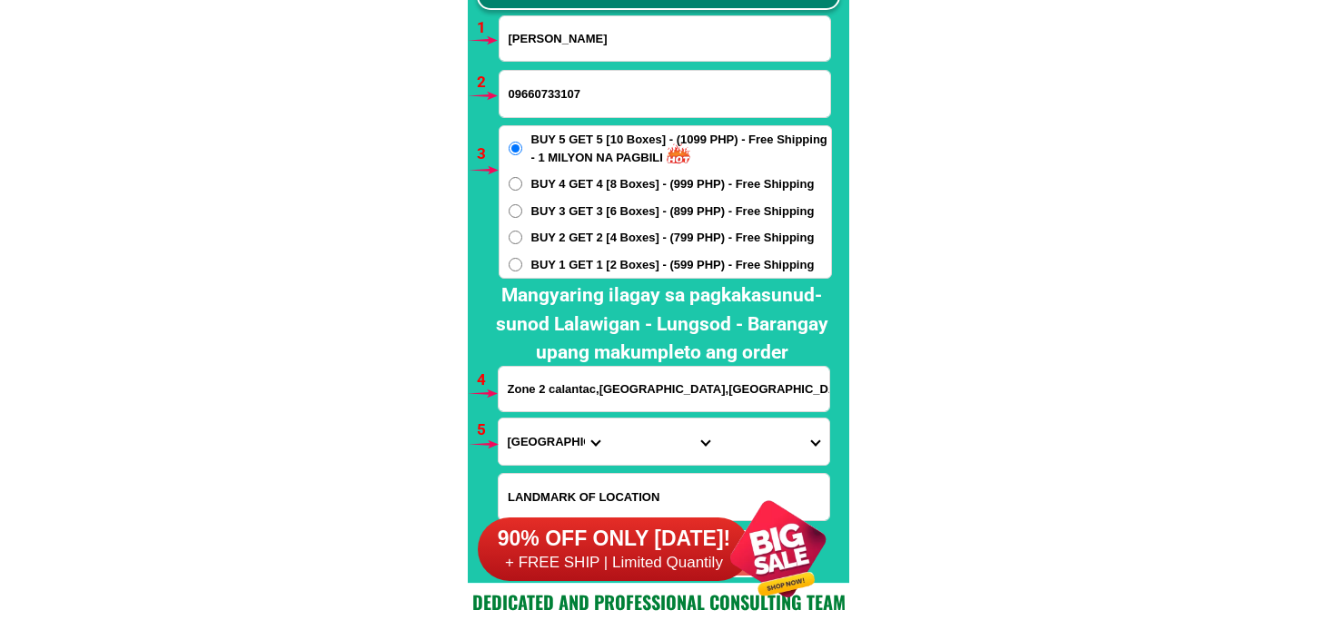
radio input "true"
click at [569, 403] on input "Zone 2 calantac,[GEOGRAPHIC_DATA],[GEOGRAPHIC_DATA]" at bounding box center [664, 389] width 331 height 45
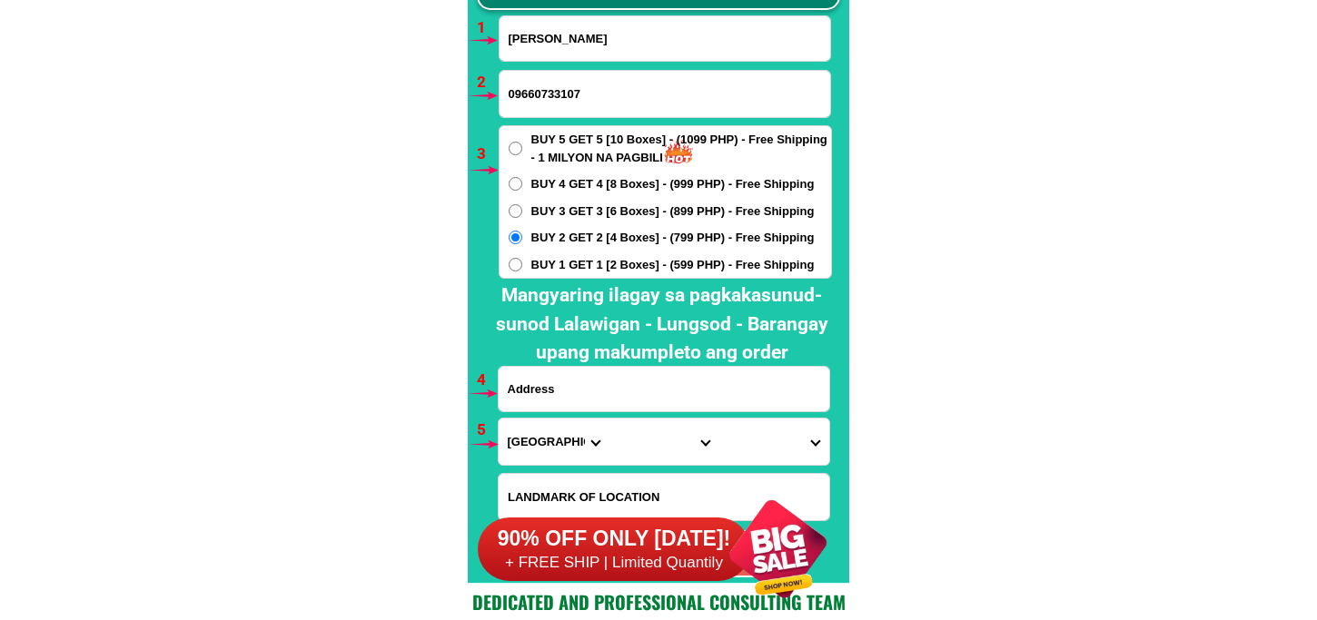
paste input "21 INAMAN. ST. [GEOGRAPHIC_DATA] [GEOGRAPHIC_DATA]. CITY"
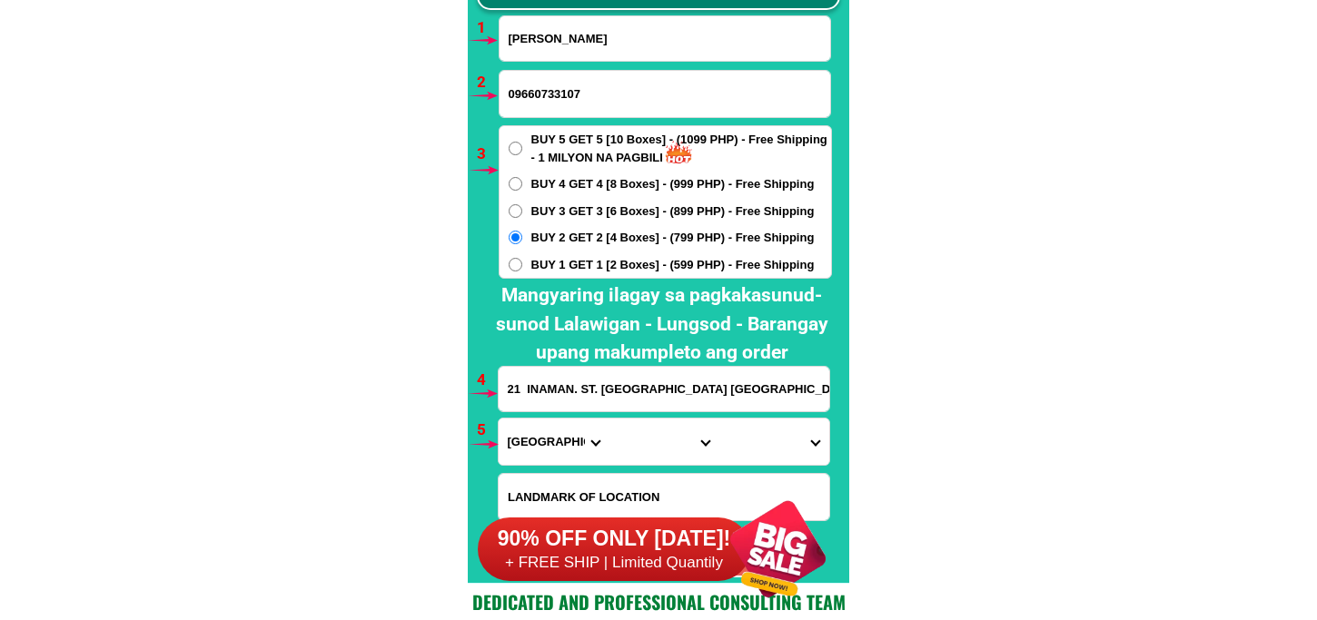
type input "21 INAMAN. ST. [GEOGRAPHIC_DATA] [GEOGRAPHIC_DATA]. CITY"
click at [533, 422] on select "Province [GEOGRAPHIC_DATA] [GEOGRAPHIC_DATA] [GEOGRAPHIC_DATA] [GEOGRAPHIC_DATA…" at bounding box center [554, 442] width 110 height 46
select select "63_219"
click at [499, 419] on select "Province [GEOGRAPHIC_DATA] [GEOGRAPHIC_DATA] [GEOGRAPHIC_DATA] [GEOGRAPHIC_DATA…" at bounding box center [554, 442] width 110 height 46
drag, startPoint x: 620, startPoint y: 432, endPoint x: 622, endPoint y: 418, distance: 14.6
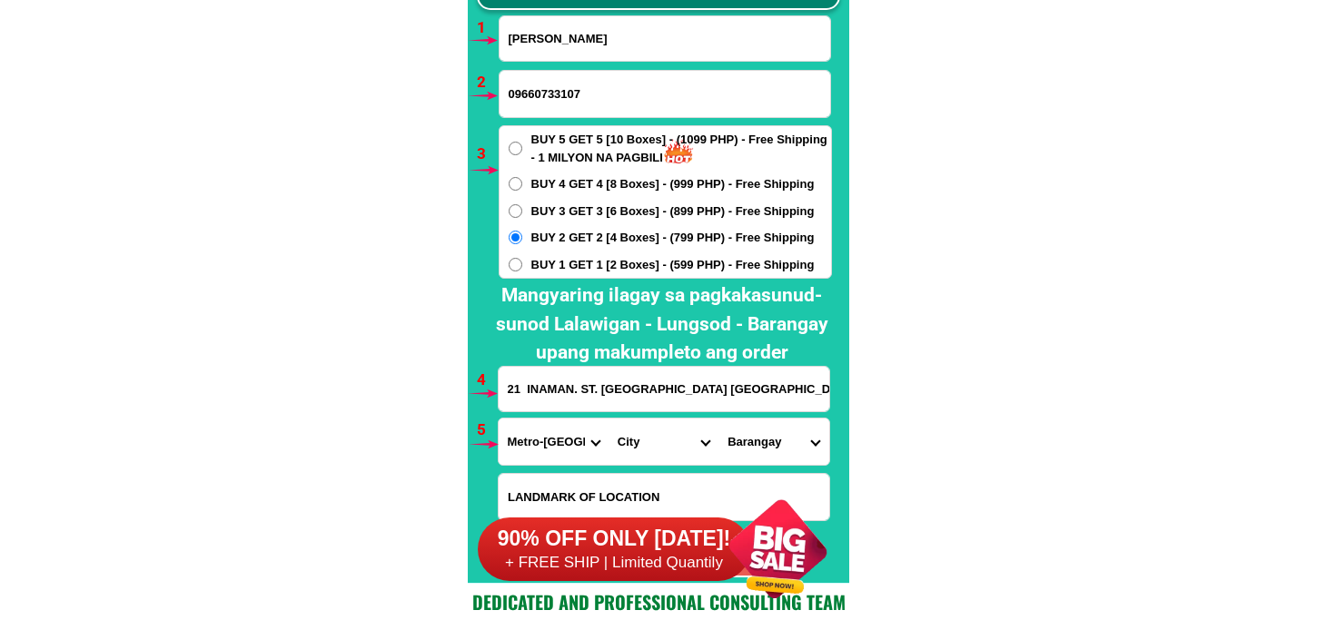
click at [621, 431] on select "City [GEOGRAPHIC_DATA] [GEOGRAPHIC_DATA] [GEOGRAPHIC_DATA] [GEOGRAPHIC_DATA]-ci…" at bounding box center [664, 442] width 110 height 46
select select "63_2194070"
click at [609, 419] on select "City [GEOGRAPHIC_DATA] [GEOGRAPHIC_DATA] [GEOGRAPHIC_DATA] [GEOGRAPHIC_DATA]-ci…" at bounding box center [664, 442] width 110 height 46
drag, startPoint x: 781, startPoint y: 450, endPoint x: 773, endPoint y: 421, distance: 30.2
click at [781, 450] on select "Barangay [PERSON_NAME] [PERSON_NAME] [PERSON_NAME] Bagbag Bago bantay Bagong li…" at bounding box center [773, 442] width 110 height 46
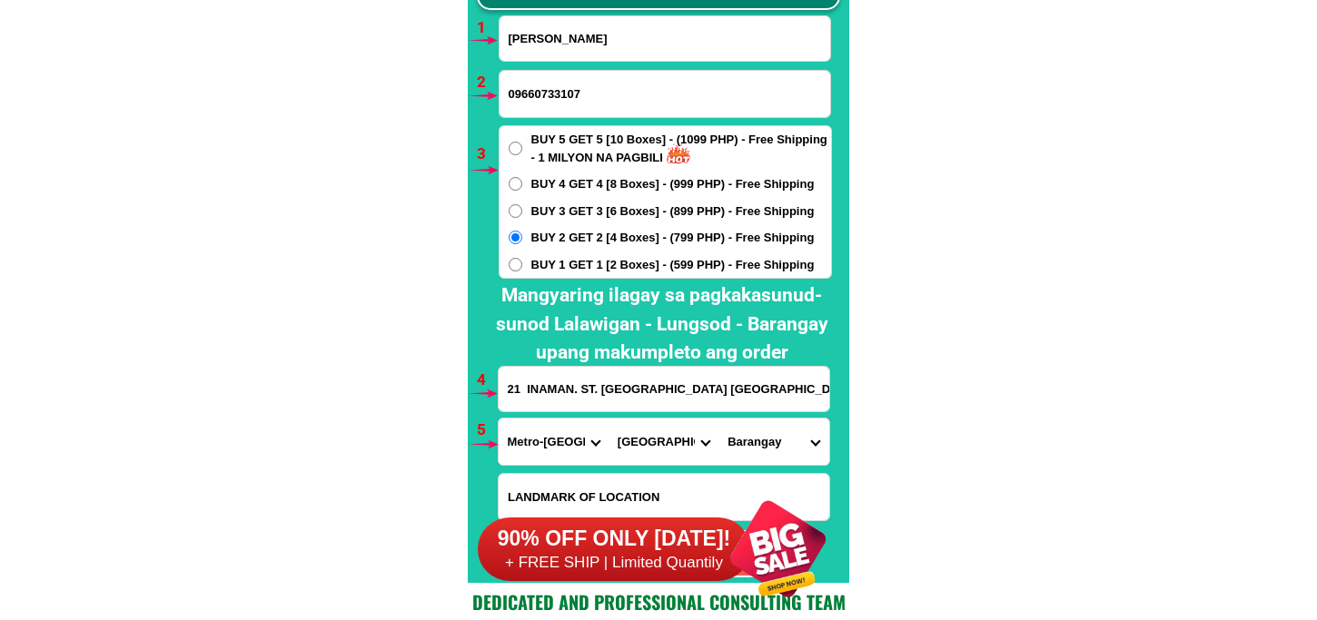
select select "63_21940702892"
click at [718, 419] on select "Barangay [PERSON_NAME] [PERSON_NAME] [PERSON_NAME] Bagbag Bago bantay Bagong li…" at bounding box center [773, 442] width 110 height 46
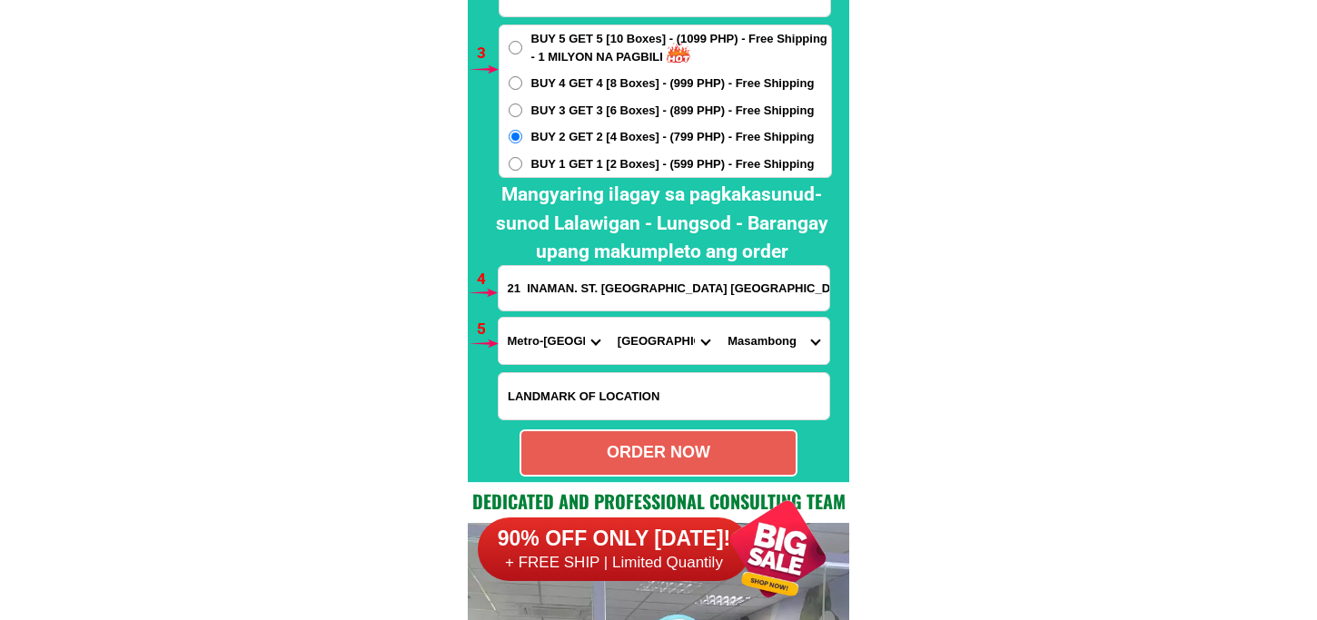
click at [639, 445] on div "ORDER NOW" at bounding box center [658, 453] width 274 height 25
radio input "true"
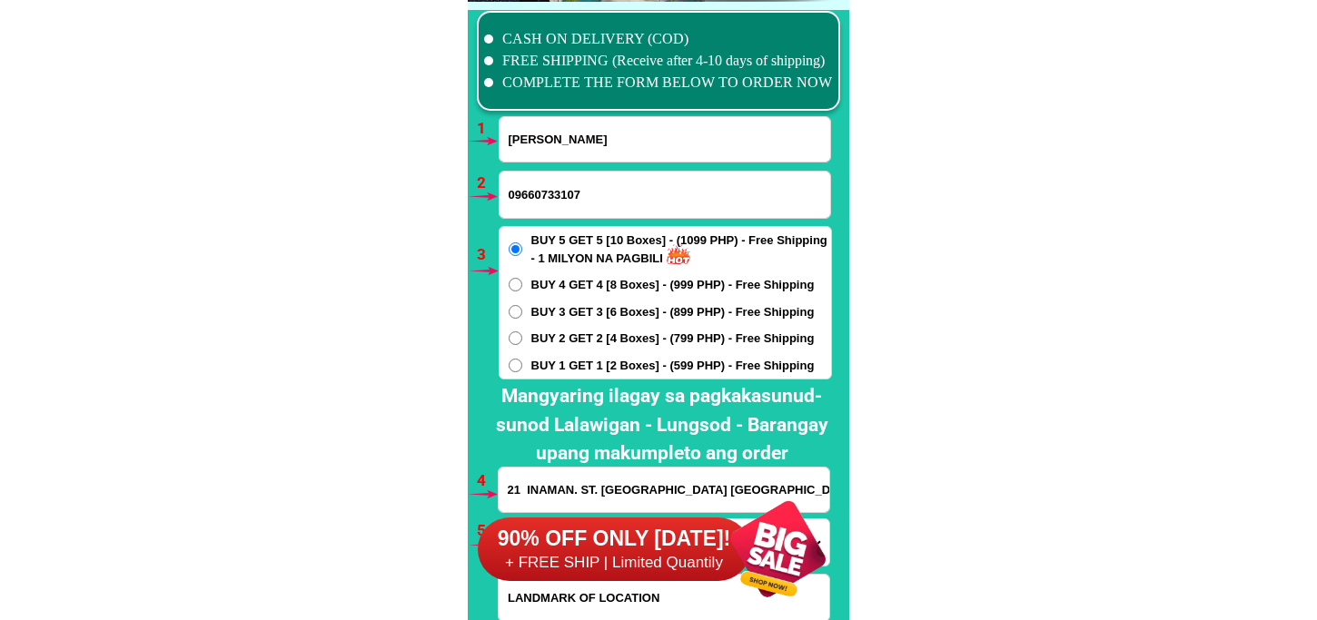
click at [593, 152] on input "[PERSON_NAME]" at bounding box center [665, 139] width 331 height 45
paste input "[PERSON_NAME] [PERSON_NAME] De [PERSON_NAME]"
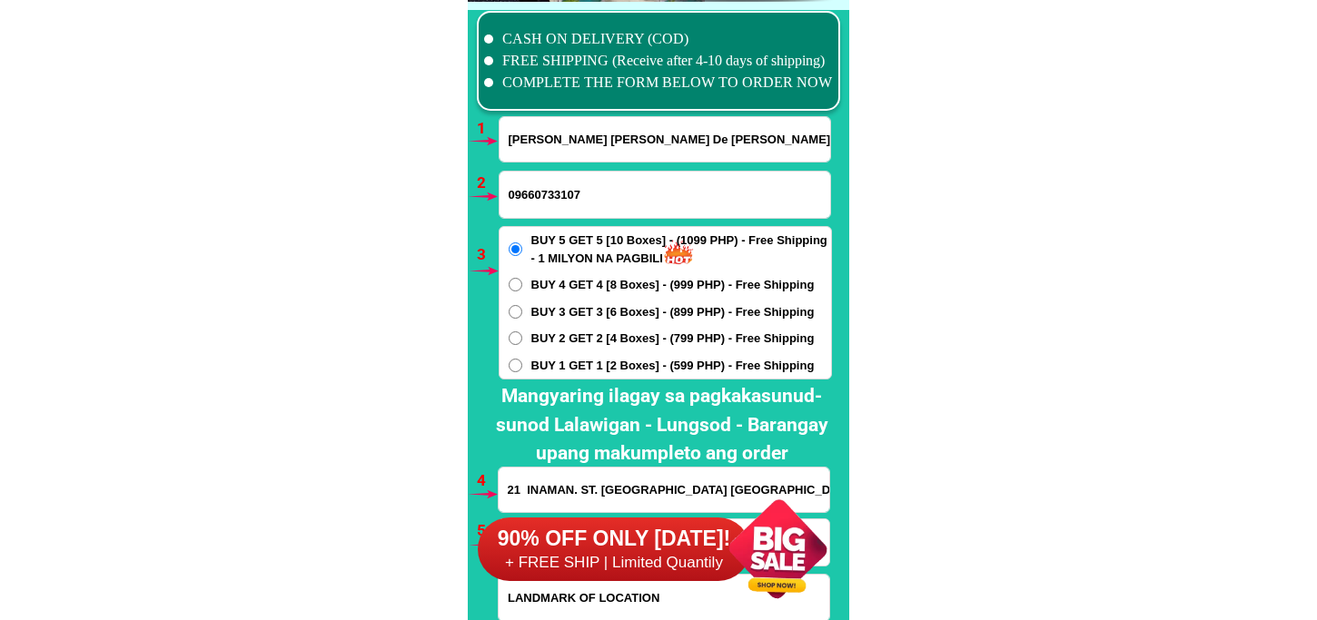
type input "[PERSON_NAME] [PERSON_NAME] De [PERSON_NAME]"
click at [545, 502] on div "90% OFF ONLY [DATE]! + FREE SHIP | Limited Quantily" at bounding box center [663, 549] width 371 height 143
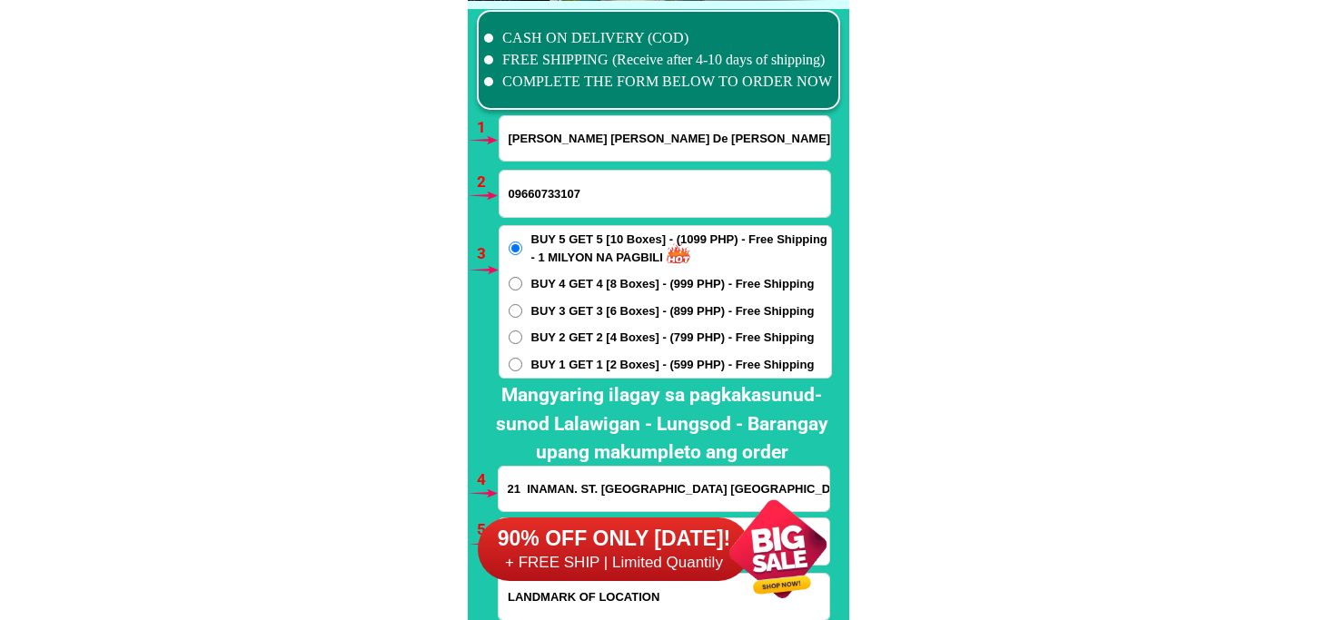
scroll to position [13558, 0]
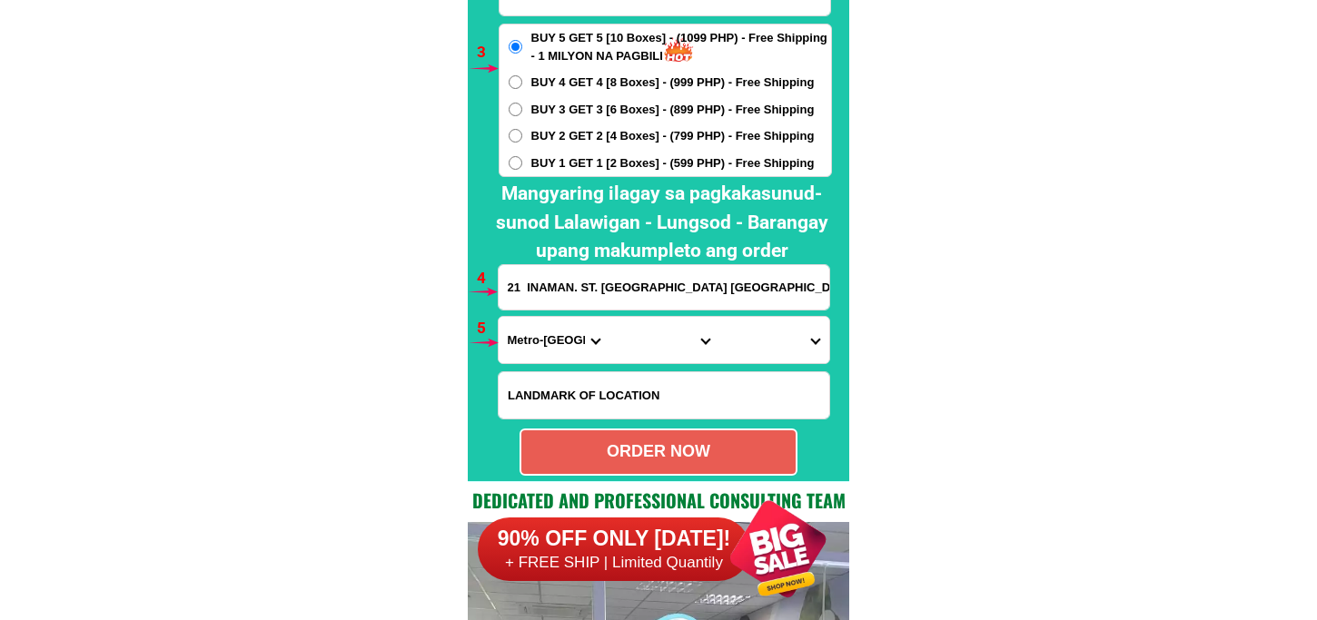
click at [561, 277] on input "21 INAMAN. ST. [GEOGRAPHIC_DATA] [GEOGRAPHIC_DATA]. CITY" at bounding box center [664, 287] width 331 height 45
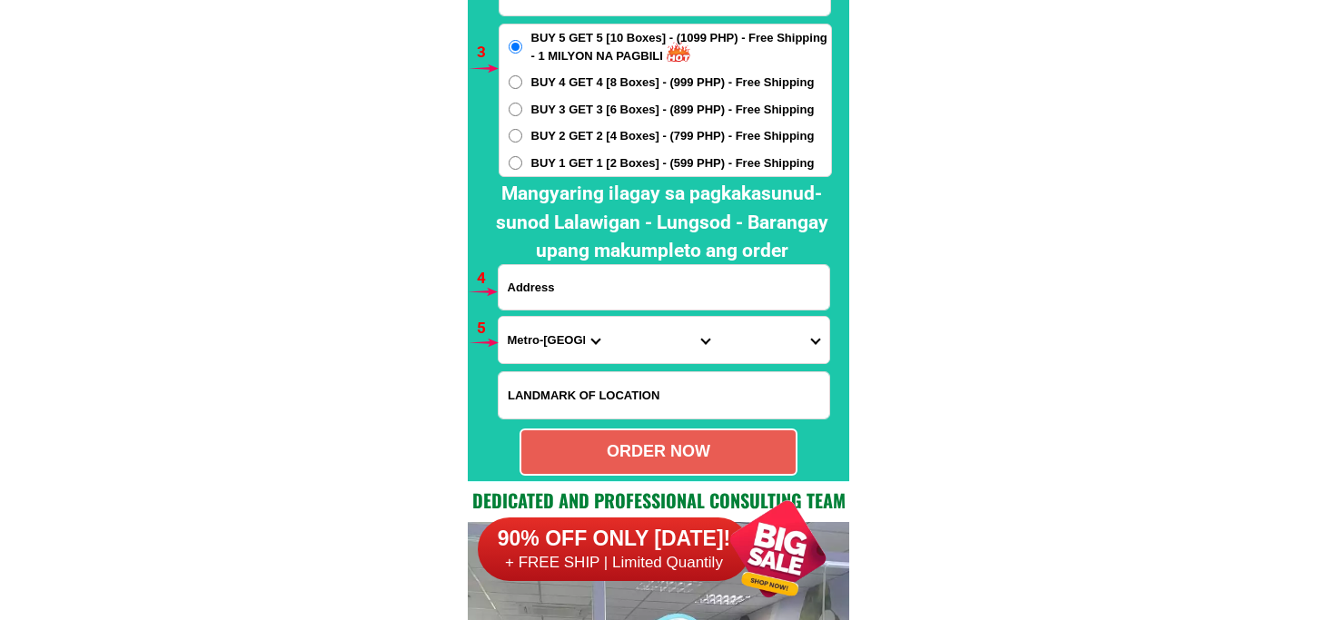
paste input "[STREET_ADDRESS] jalajalarizal"
type input "[STREET_ADDRESS] jalajalarizal"
click at [512, 156] on input "BUY 1 GET 1 [2 Boxes] - (599 PHP) - Free Shipping" at bounding box center [516, 163] width 14 height 14
radio input "true"
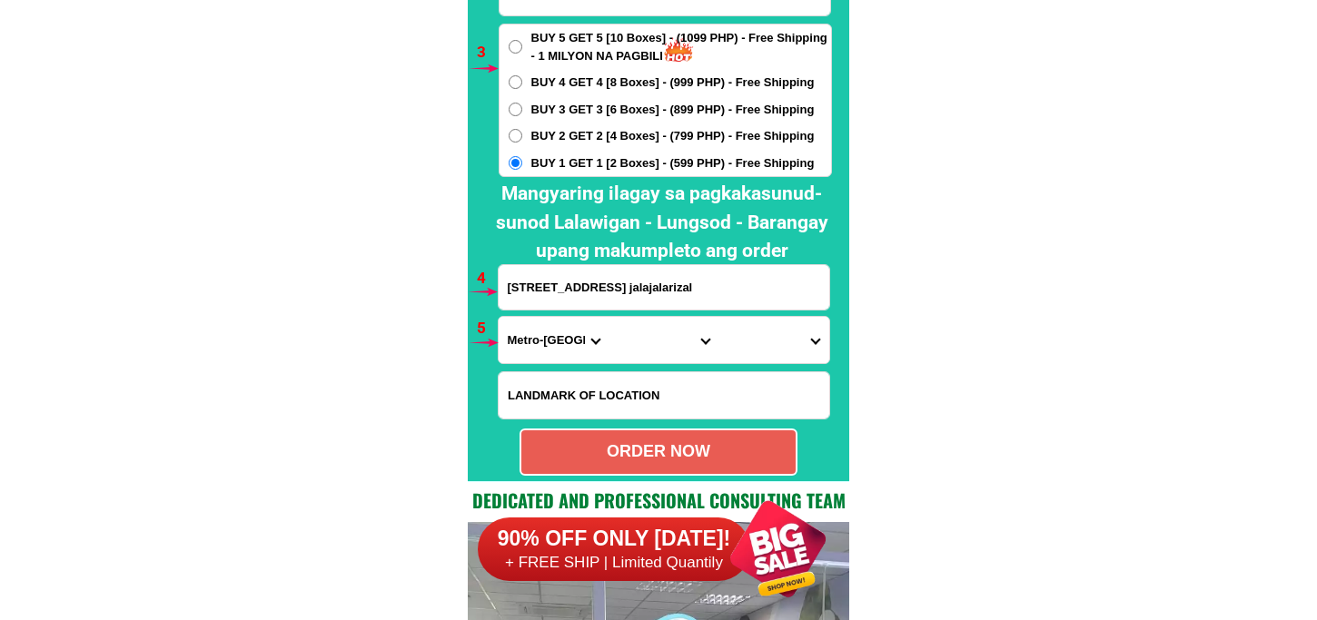
click at [738, 293] on input "[STREET_ADDRESS] jalajalarizal" at bounding box center [664, 287] width 331 height 45
type input "[STREET_ADDRESS] jalajalarizal purok 6"
drag, startPoint x: 537, startPoint y: 347, endPoint x: 537, endPoint y: 329, distance: 18.2
click at [537, 347] on select "Province [GEOGRAPHIC_DATA] [GEOGRAPHIC_DATA] [GEOGRAPHIC_DATA] [GEOGRAPHIC_DATA…" at bounding box center [554, 340] width 110 height 46
select select "63_993"
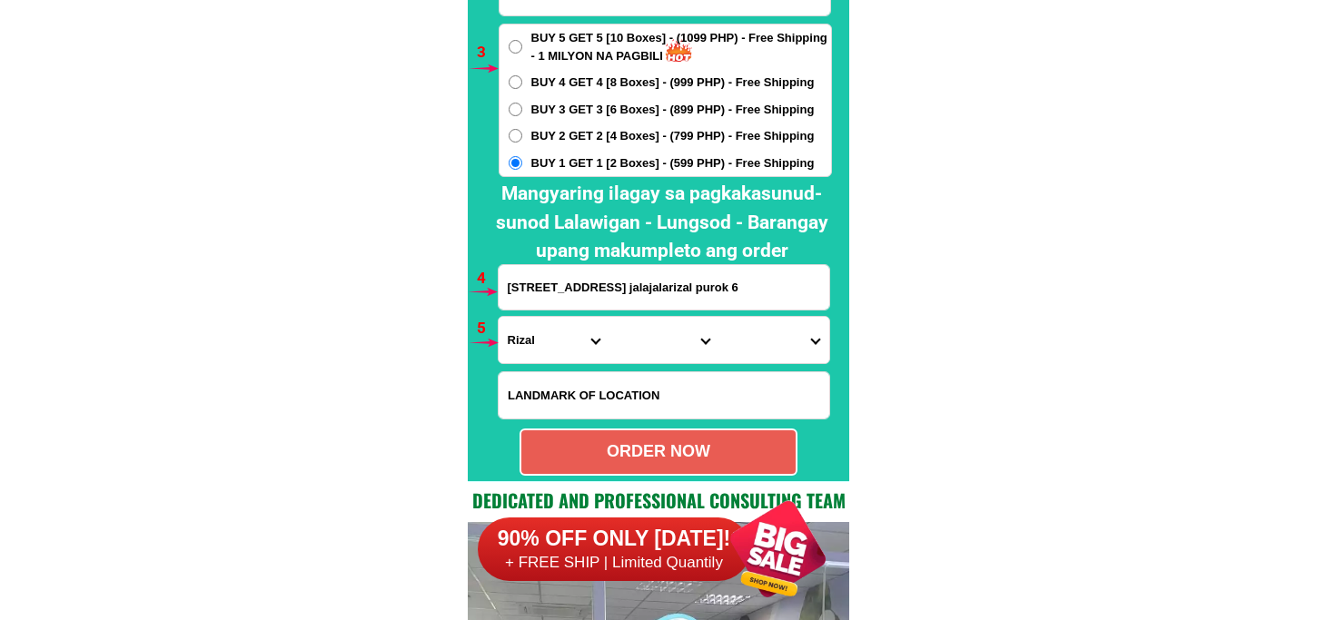
click at [499, 317] on select "Province [GEOGRAPHIC_DATA] [GEOGRAPHIC_DATA] [GEOGRAPHIC_DATA] [GEOGRAPHIC_DATA…" at bounding box center [554, 340] width 110 height 46
drag, startPoint x: 651, startPoint y: 339, endPoint x: 651, endPoint y: 322, distance: 17.3
click at [651, 339] on select "City Angono Antipolo-city [GEOGRAPHIC_DATA] [GEOGRAPHIC_DATA] [GEOGRAPHIC_DATA]…" at bounding box center [664, 340] width 110 height 46
select select "63_9934272"
click at [609, 317] on select "City Angono Antipolo-city [GEOGRAPHIC_DATA] [GEOGRAPHIC_DATA] [GEOGRAPHIC_DATA]…" at bounding box center [664, 340] width 110 height 46
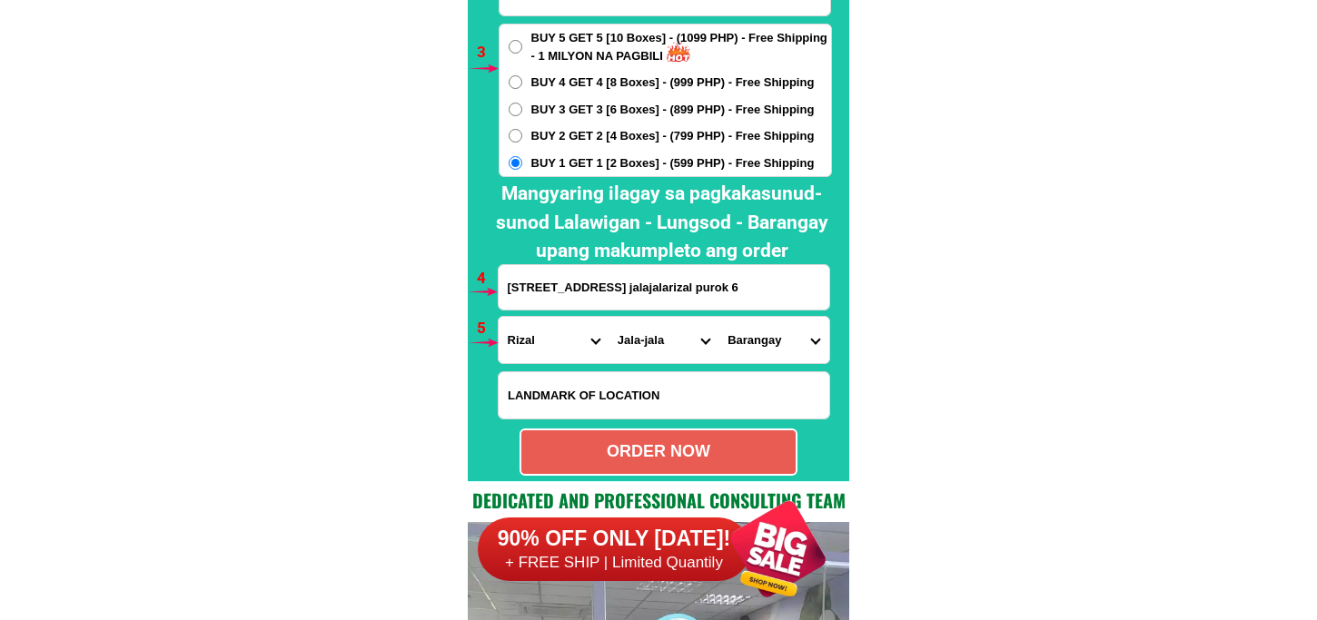
drag, startPoint x: 787, startPoint y: 357, endPoint x: 787, endPoint y: 346, distance: 10.9
click at [787, 347] on select "[GEOGRAPHIC_DATA] First (special) district (pob.) Lubo Paalaman Pagkalinawan Pa…" at bounding box center [773, 340] width 110 height 46
select select "63_99342728216"
click at [718, 317] on select "[GEOGRAPHIC_DATA] First (special) district (pob.) Lubo Paalaman Pagkalinawan Pa…" at bounding box center [773, 340] width 110 height 46
click at [674, 455] on div "ORDER NOW" at bounding box center [658, 452] width 274 height 25
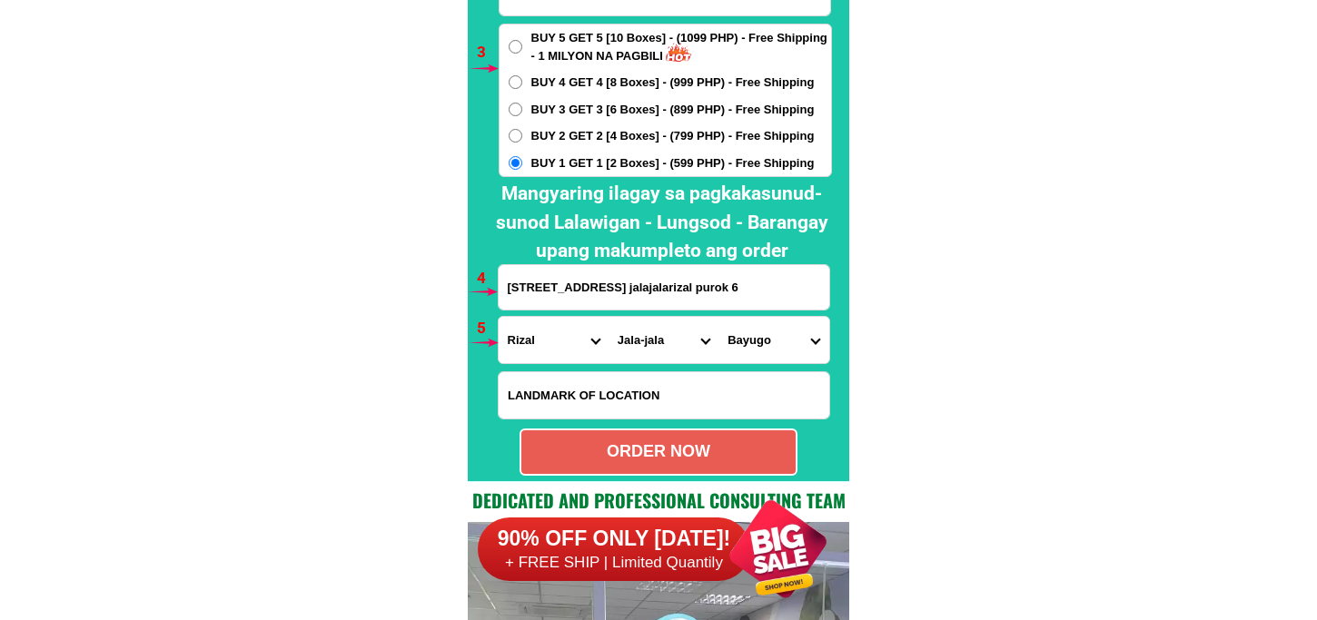
radio input "true"
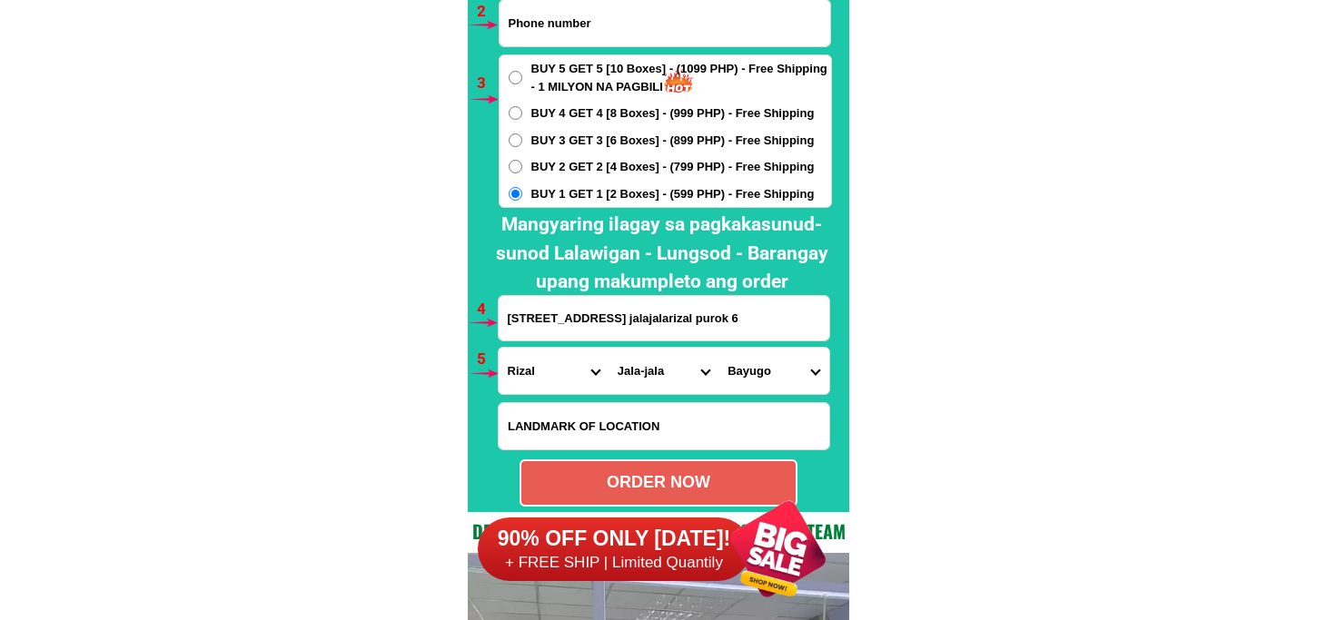
scroll to position [13427, 0]
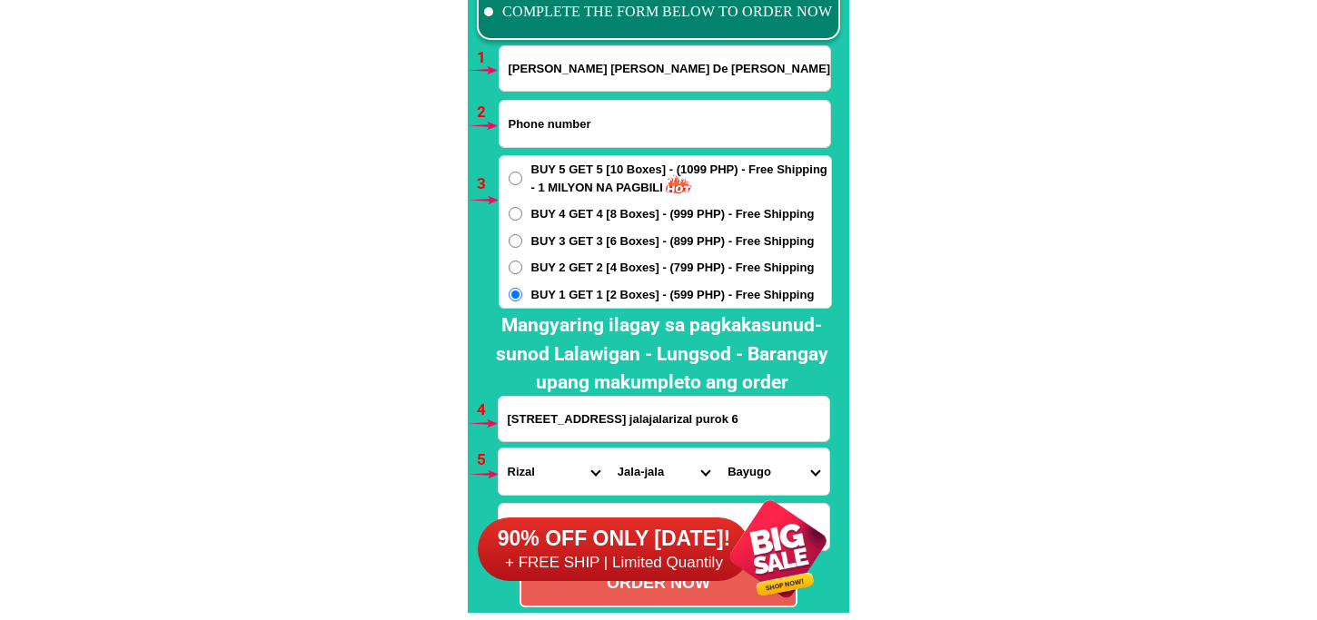
click at [531, 136] on input "Input phone_number" at bounding box center [665, 124] width 331 height 46
paste input "09083057099"
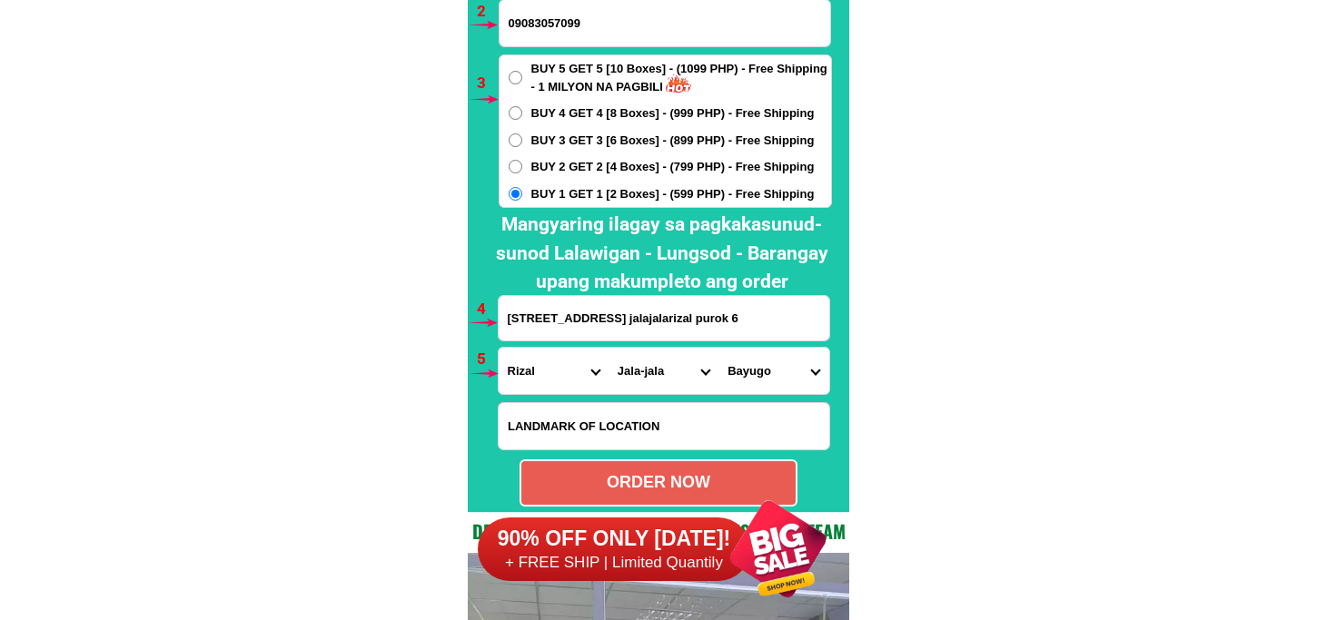
click at [624, 466] on div "ORDER NOW" at bounding box center [659, 483] width 278 height 47
type input "09083057099"
radio input "true"
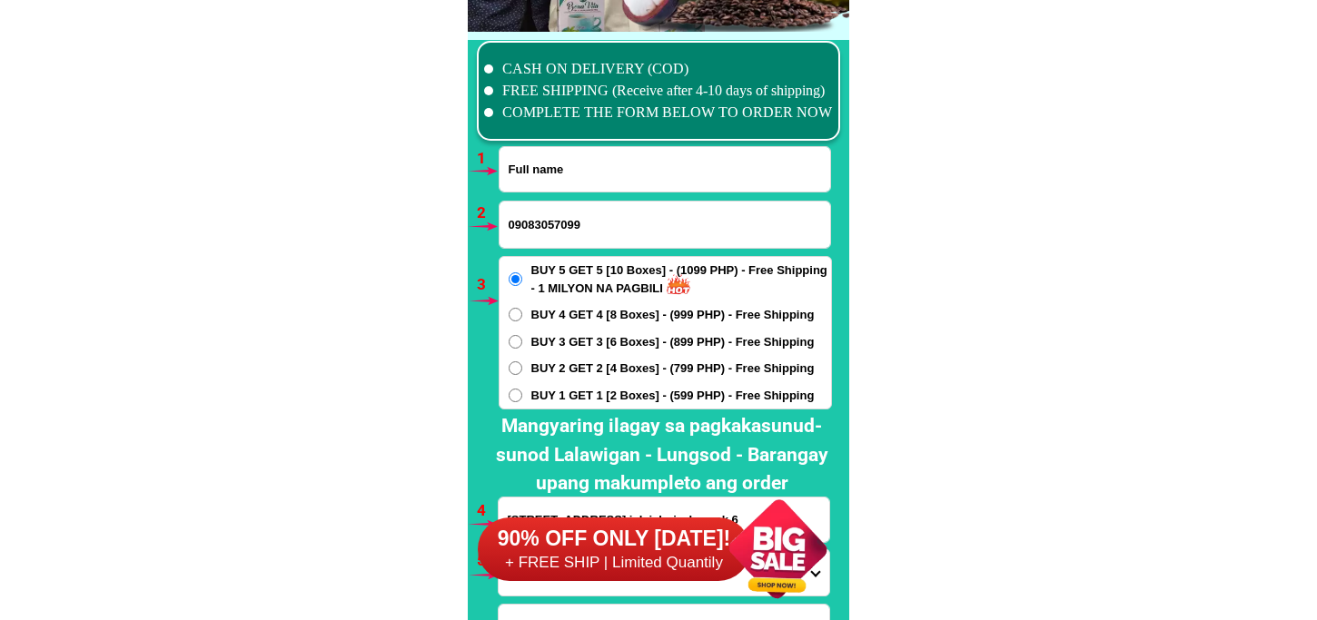
click at [614, 182] on input "Input full_name" at bounding box center [665, 169] width 331 height 45
paste input "[PERSON_NAME]"
type input "[PERSON_NAME]"
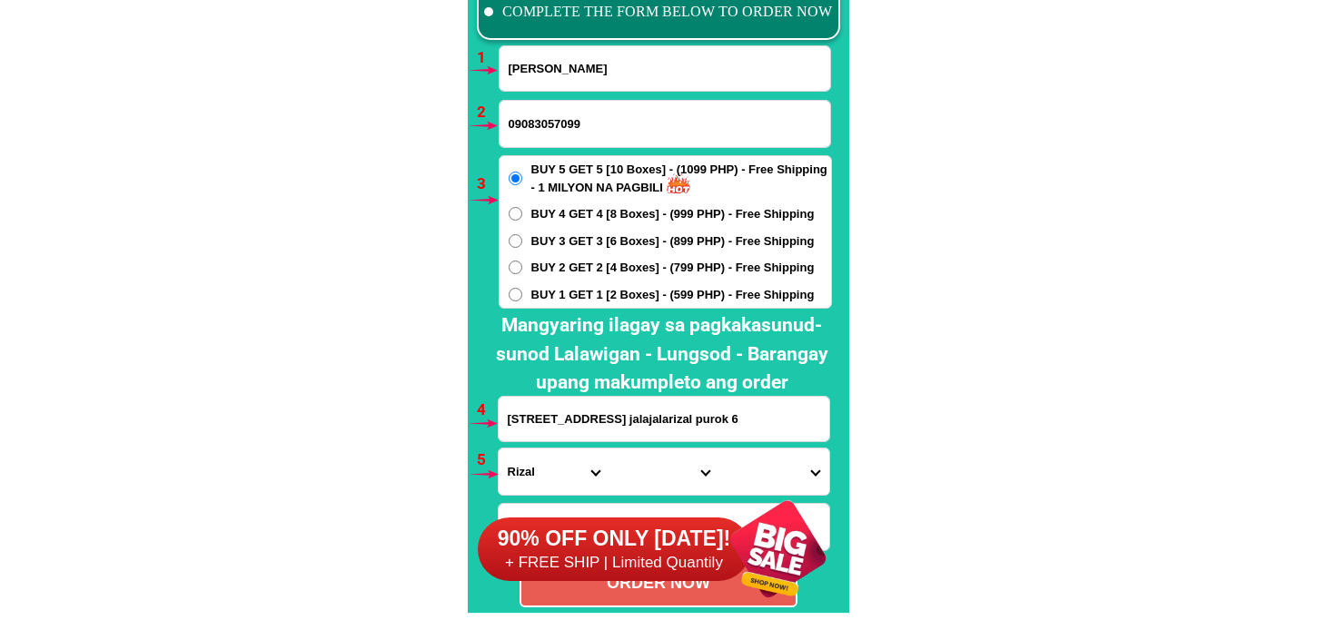
click at [566, 421] on input "[STREET_ADDRESS] jalajalarizal purok 6" at bounding box center [664, 419] width 331 height 45
paste input "[STREET_ADDRESS] ph 3 [GEOGRAPHIC_DATA] Dagat dagatan [GEOGRAPHIC_DATA] [GEOGRA…"
type input "[STREET_ADDRESS] ph 3 [GEOGRAPHIC_DATA] Dagat dagatan [GEOGRAPHIC_DATA] [GEOGRA…"
click at [556, 261] on span "BUY 2 GET 2 [4 Boxes] - (799 PHP) - Free Shipping" at bounding box center [672, 268] width 283 height 18
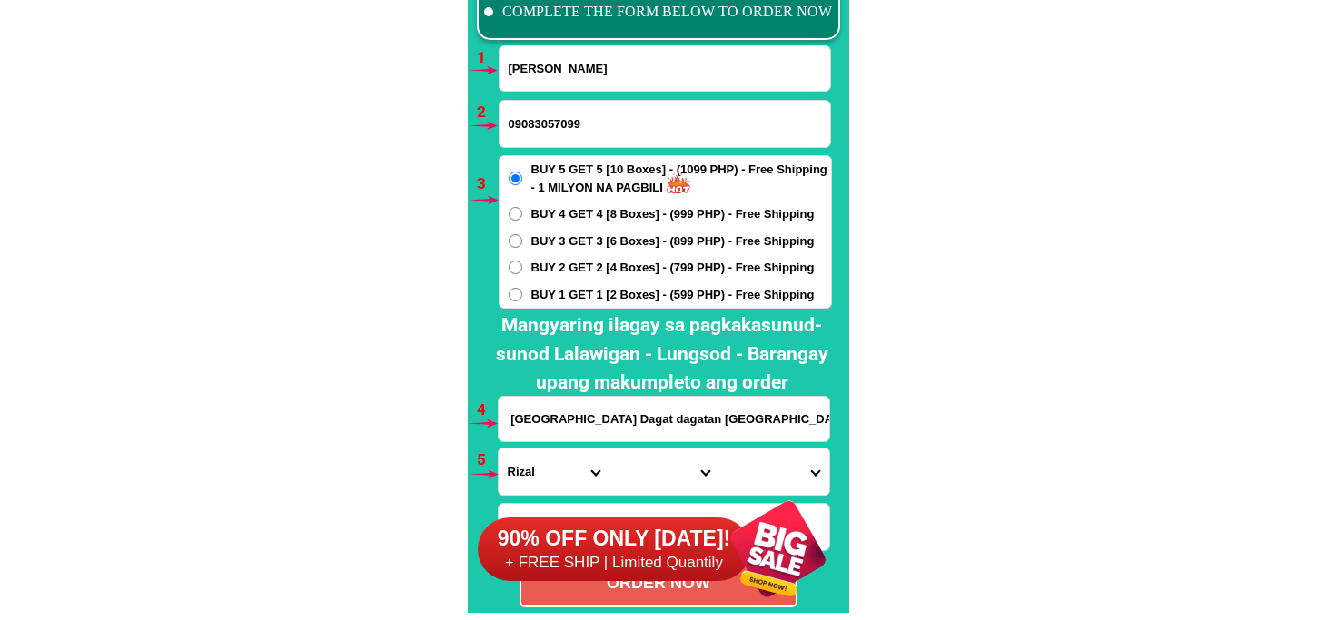
click at [522, 261] on input "BUY 2 GET 2 [4 Boxes] - (799 PHP) - Free Shipping" at bounding box center [516, 268] width 14 height 14
radio input "true"
click at [612, 129] on input "Input phone_number" at bounding box center [665, 124] width 331 height 46
paste input "09215774229"
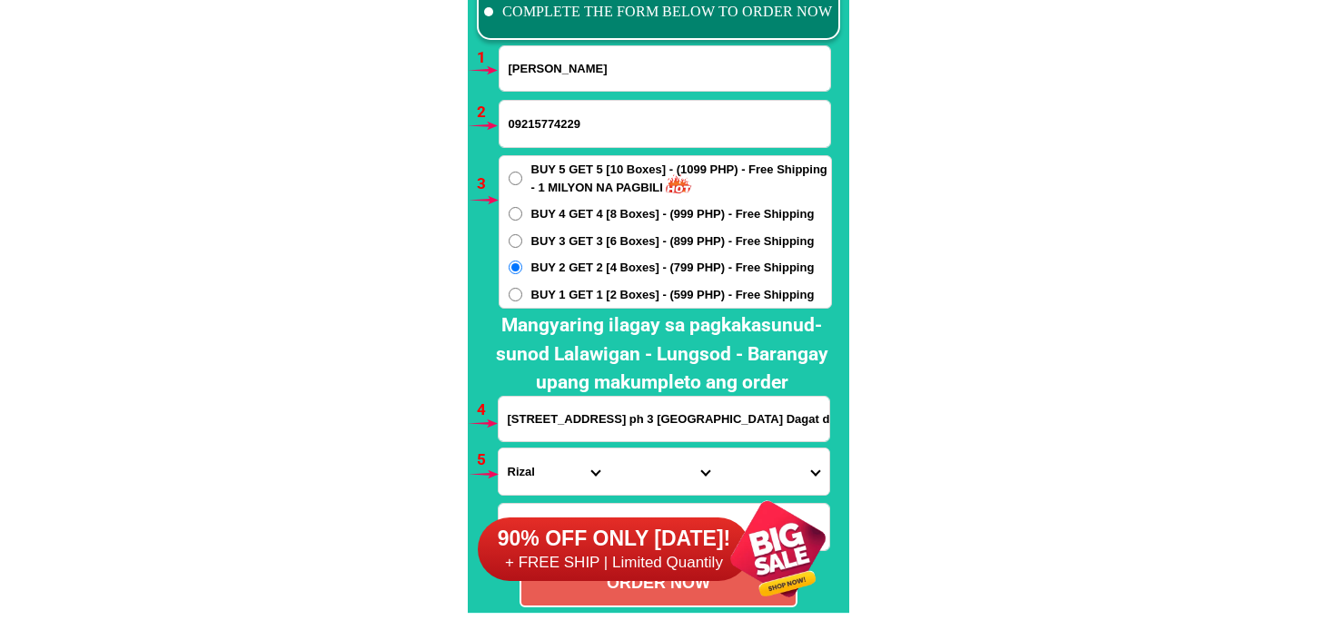
scroll to position [13527, 0]
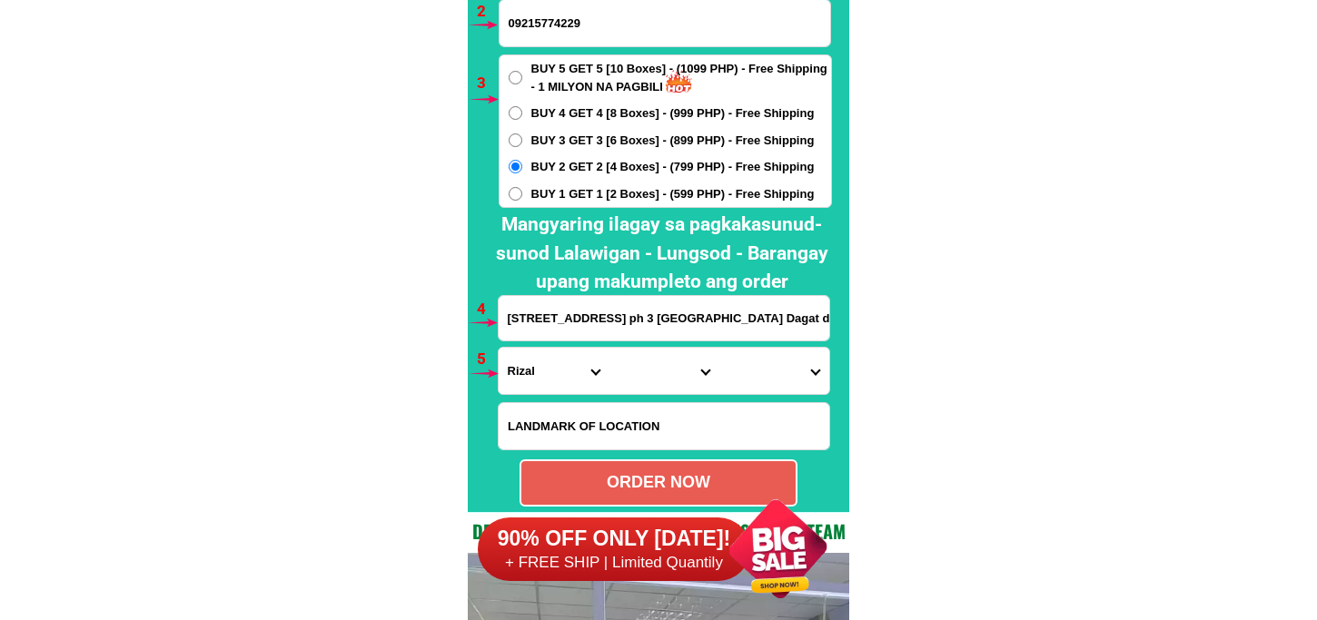
type input "09215774229"
click at [569, 305] on input "[STREET_ADDRESS] ph 3 [GEOGRAPHIC_DATA] Dagat dagatan [GEOGRAPHIC_DATA] [GEOGRA…" at bounding box center [664, 318] width 331 height 45
click at [533, 376] on select "Province [GEOGRAPHIC_DATA] [GEOGRAPHIC_DATA] [GEOGRAPHIC_DATA] [GEOGRAPHIC_DATA…" at bounding box center [554, 371] width 110 height 46
select select "63_219"
click at [499, 348] on select "Province [GEOGRAPHIC_DATA] [GEOGRAPHIC_DATA] [GEOGRAPHIC_DATA] [GEOGRAPHIC_DATA…" at bounding box center [554, 371] width 110 height 46
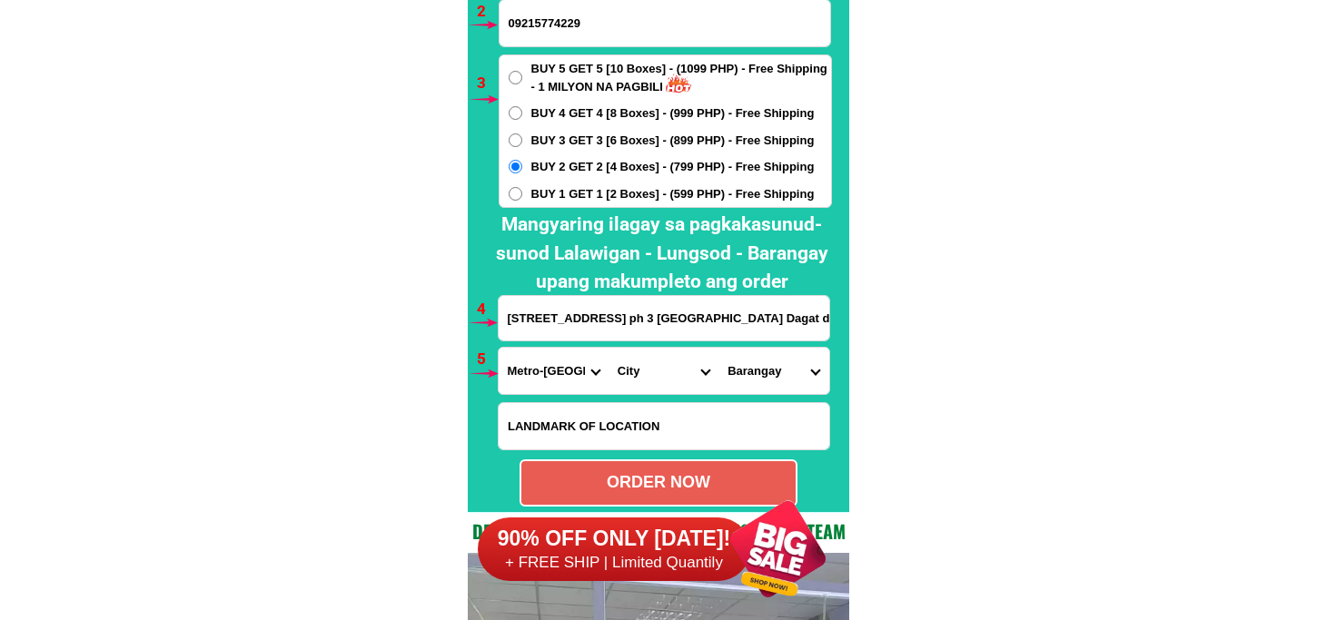
click at [629, 381] on select "City [GEOGRAPHIC_DATA] [GEOGRAPHIC_DATA] [GEOGRAPHIC_DATA] [GEOGRAPHIC_DATA]-ci…" at bounding box center [664, 371] width 110 height 46
select select "63_2199773"
click at [609, 348] on select "City [GEOGRAPHIC_DATA] [GEOGRAPHIC_DATA] [GEOGRAPHIC_DATA] [GEOGRAPHIC_DATA]-ci…" at bounding box center [664, 371] width 110 height 46
drag, startPoint x: 766, startPoint y: 361, endPoint x: 775, endPoint y: 347, distance: 16.4
click at [766, 361] on select "[GEOGRAPHIC_DATA]" at bounding box center [773, 371] width 110 height 46
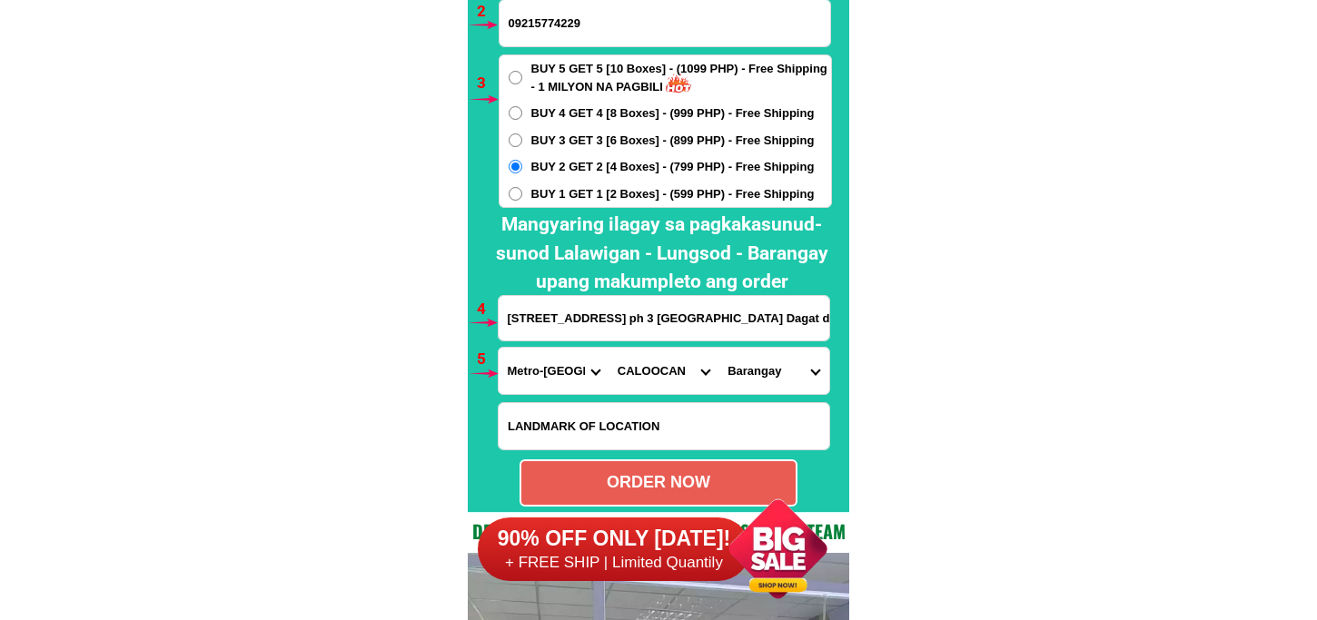
select select "63_21997737289"
click at [718, 348] on select "[GEOGRAPHIC_DATA]" at bounding box center [773, 371] width 110 height 46
click at [688, 478] on div "90% OFF ONLY [DATE]! + FREE SHIP | Limited Quantily" at bounding box center [663, 549] width 371 height 143
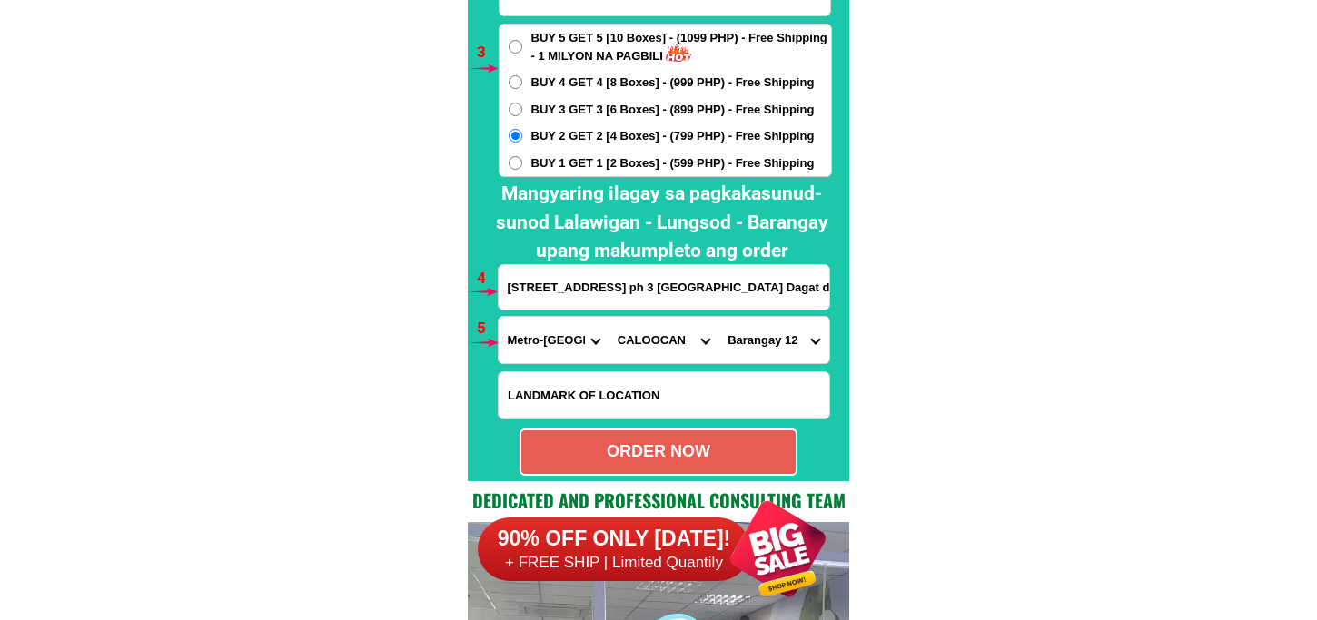
scroll to position [13660, 0]
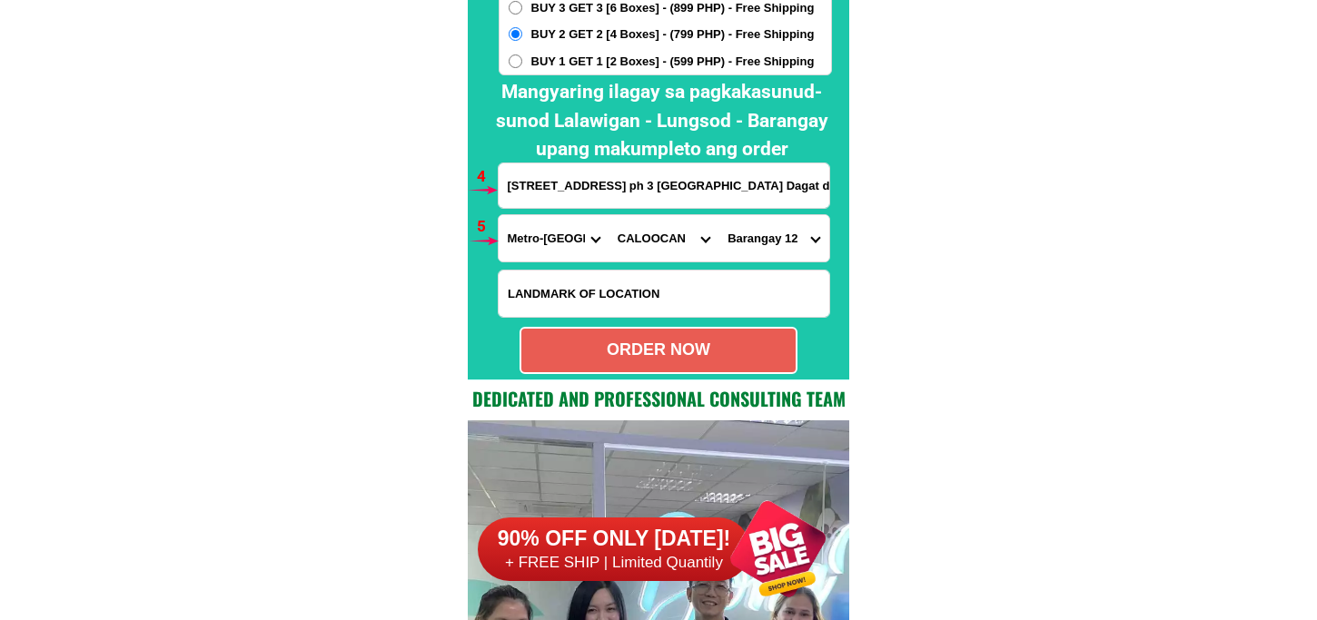
click at [631, 332] on div "ORDER NOW" at bounding box center [659, 350] width 278 height 47
radio input "true"
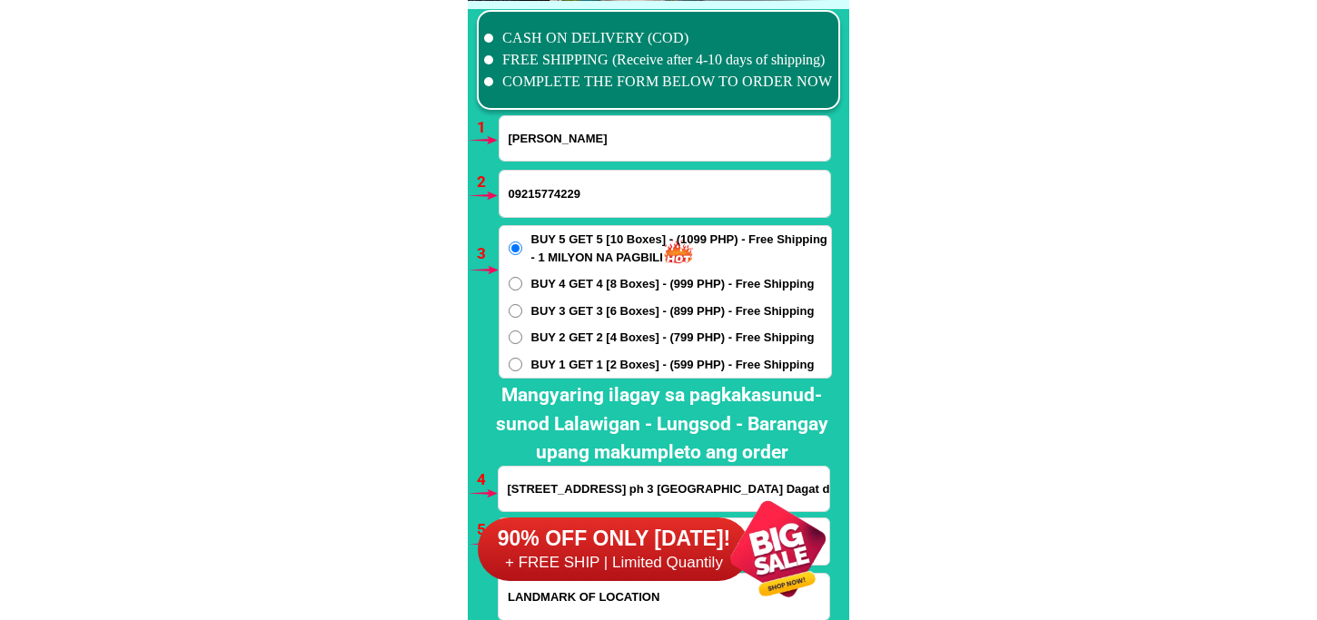
click at [558, 139] on input "[PERSON_NAME]" at bounding box center [665, 138] width 331 height 45
paste input "[PERSON_NAME] [PERSON_NAME]"
type input "[PERSON_NAME] [PERSON_NAME]"
click at [587, 186] on input "09215774229" at bounding box center [665, 194] width 331 height 46
paste input "09623350672"
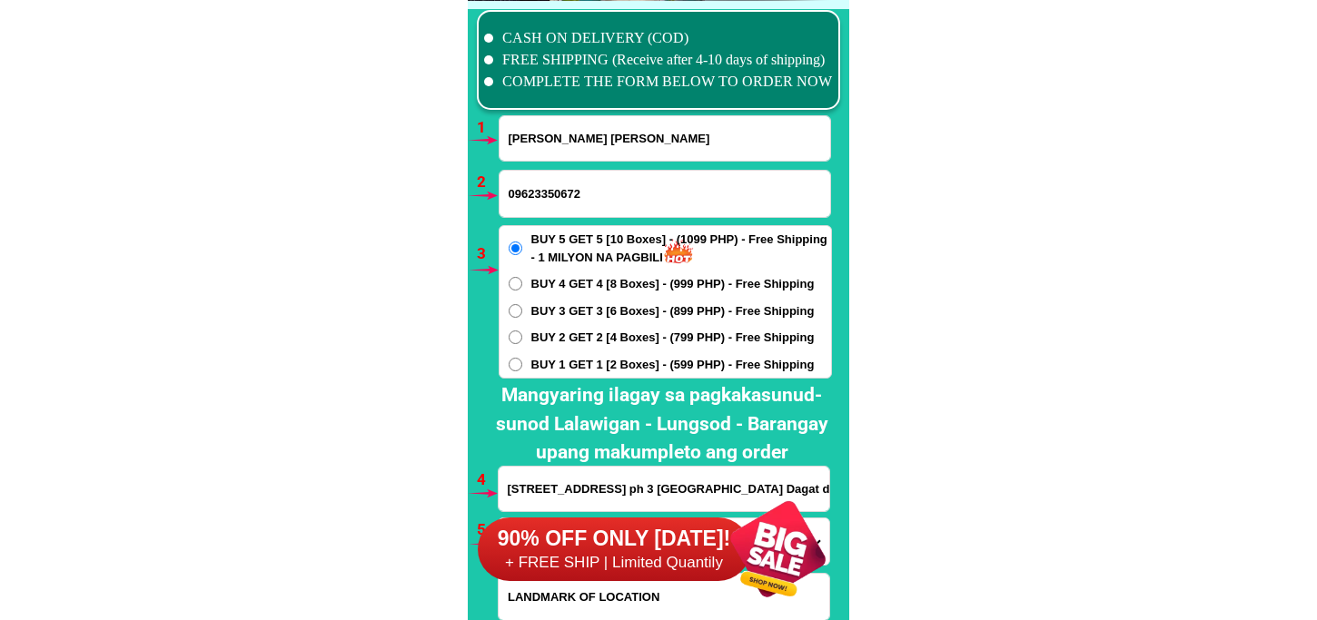
type input "09623350672"
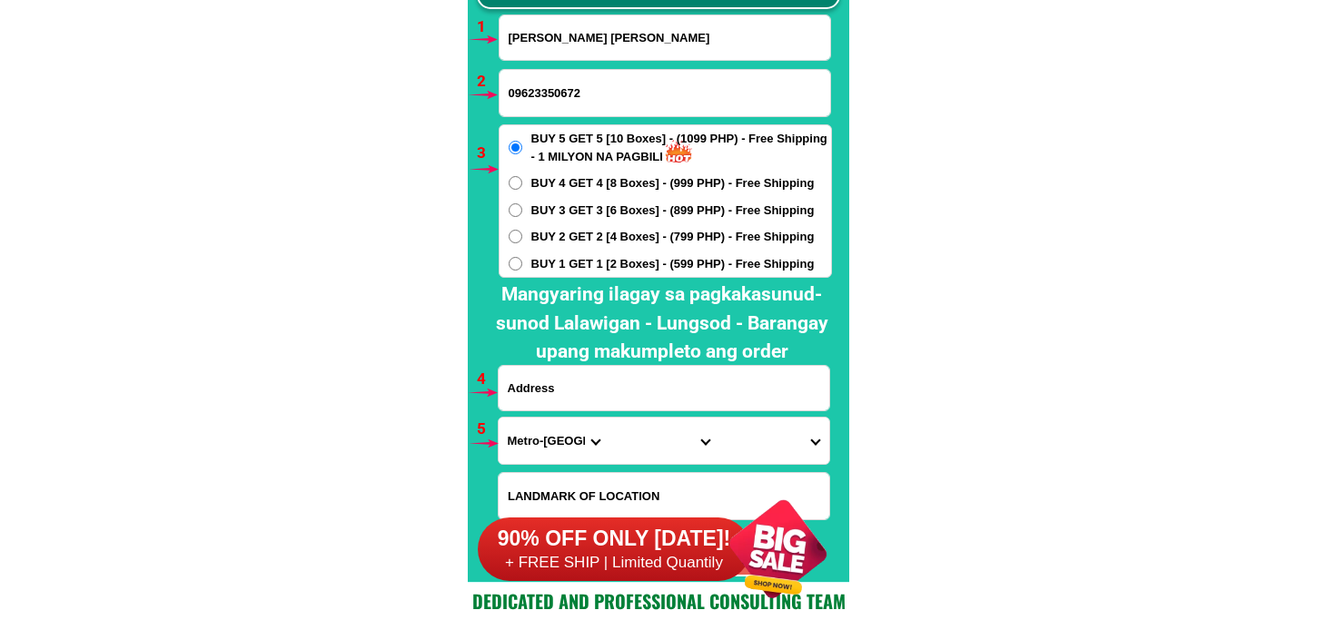
click at [572, 375] on input "Input address" at bounding box center [664, 388] width 331 height 45
paste input "Purok 2 Sta.[DATE] St.Peñafrancia Cupang [GEOGRAPHIC_DATA]"
click at [543, 392] on input "Purok 2 Sta.[DATE] St.Peñafrancia Cupang [GEOGRAPHIC_DATA]" at bounding box center [664, 388] width 331 height 45
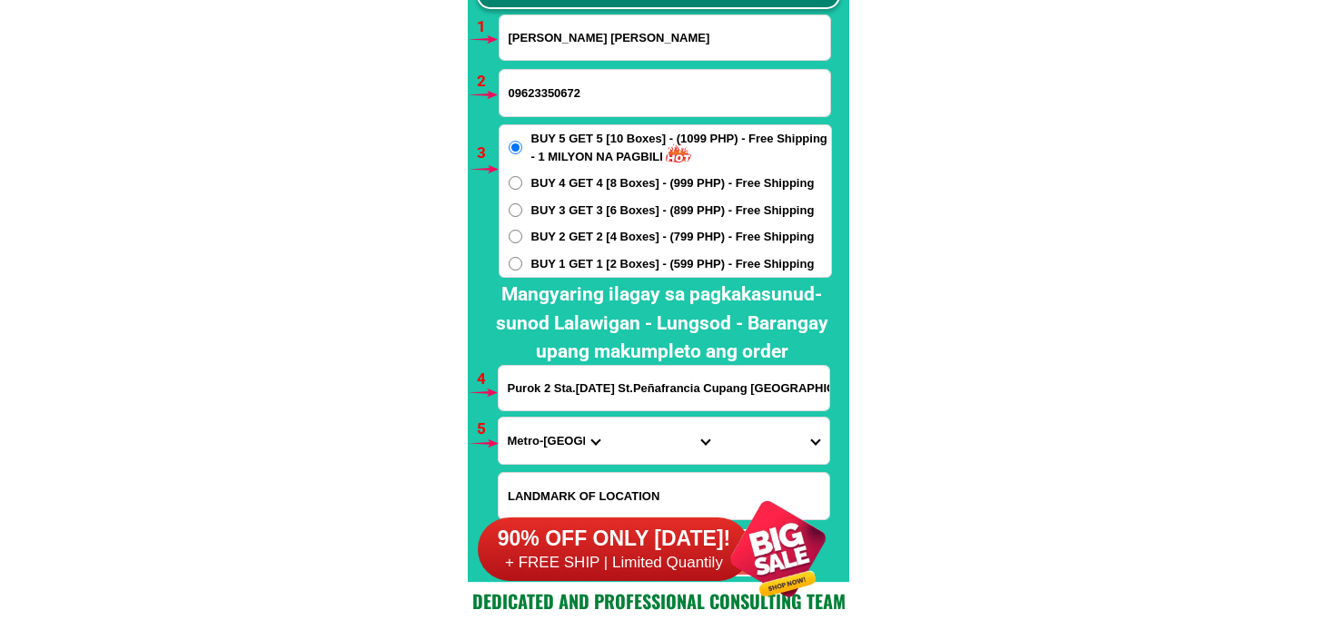
paste input "Land mark location LUSRAI MULTI PURPOSE COOPERATIVE"
type input "Purok 2 Sta.[DATE] [GEOGRAPHIC_DATA] [GEOGRAPHIC_DATA] [GEOGRAPHIC_DATA] Land m…"
click at [648, 229] on span "BUY 2 GET 2 [4 Boxes] - (799 PHP) - Free Shipping" at bounding box center [672, 237] width 283 height 18
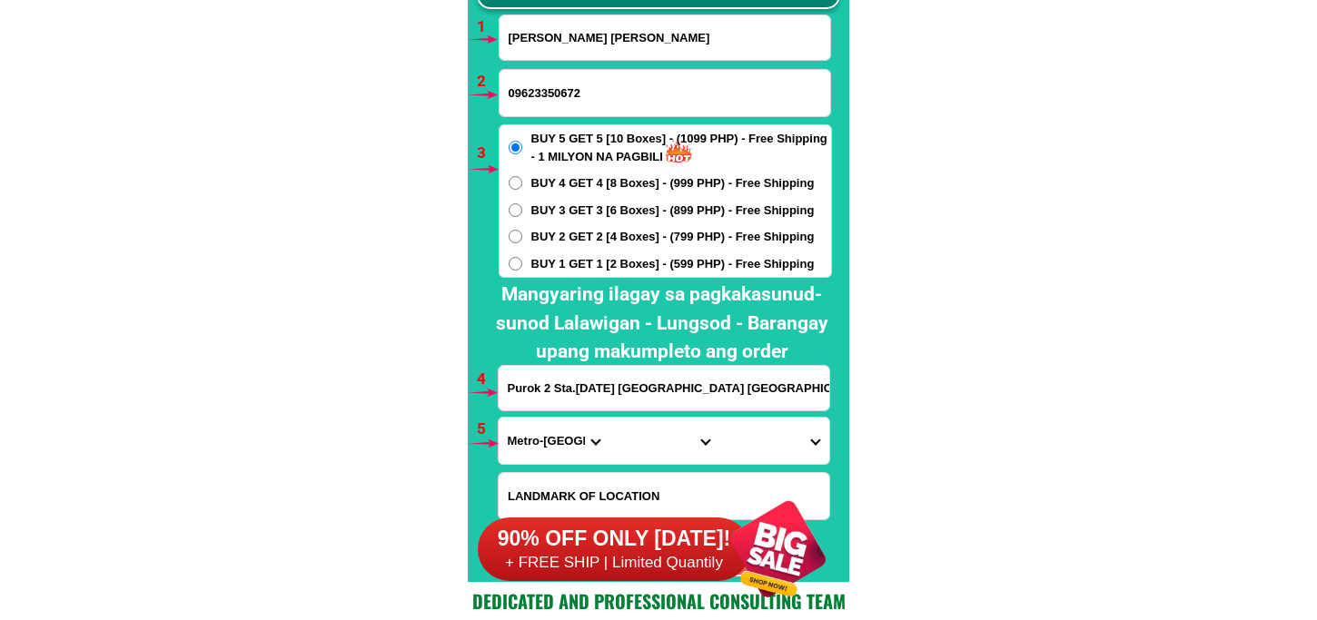
click at [522, 230] on input "BUY 2 GET 2 [4 Boxes] - (799 PHP) - Free Shipping" at bounding box center [516, 237] width 14 height 14
radio input "true"
drag, startPoint x: 525, startPoint y: 450, endPoint x: 539, endPoint y: 436, distance: 19.3
click at [529, 448] on select "Province [GEOGRAPHIC_DATA] [GEOGRAPHIC_DATA] [GEOGRAPHIC_DATA] [GEOGRAPHIC_DATA…" at bounding box center [554, 441] width 110 height 46
select select "63_993"
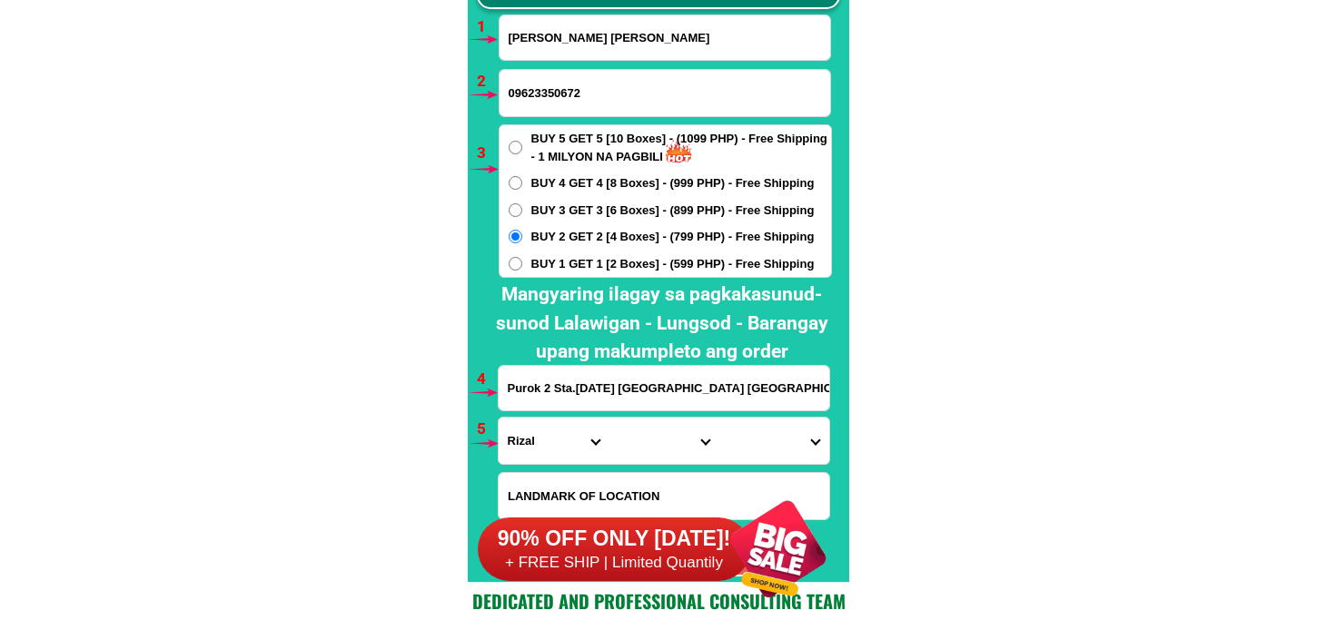
click at [499, 418] on select "Province [GEOGRAPHIC_DATA] [GEOGRAPHIC_DATA] [GEOGRAPHIC_DATA] [GEOGRAPHIC_DATA…" at bounding box center [554, 441] width 110 height 46
drag, startPoint x: 642, startPoint y: 450, endPoint x: 652, endPoint y: 434, distance: 19.2
click at [645, 450] on select "City Angono Antipolo-city [GEOGRAPHIC_DATA] [GEOGRAPHIC_DATA] [GEOGRAPHIC_DATA]…" at bounding box center [664, 441] width 110 height 46
select select "63_993568"
click at [609, 418] on select "City Angono Antipolo-city [GEOGRAPHIC_DATA] [GEOGRAPHIC_DATA] [GEOGRAPHIC_DATA]…" at bounding box center [664, 441] width 110 height 46
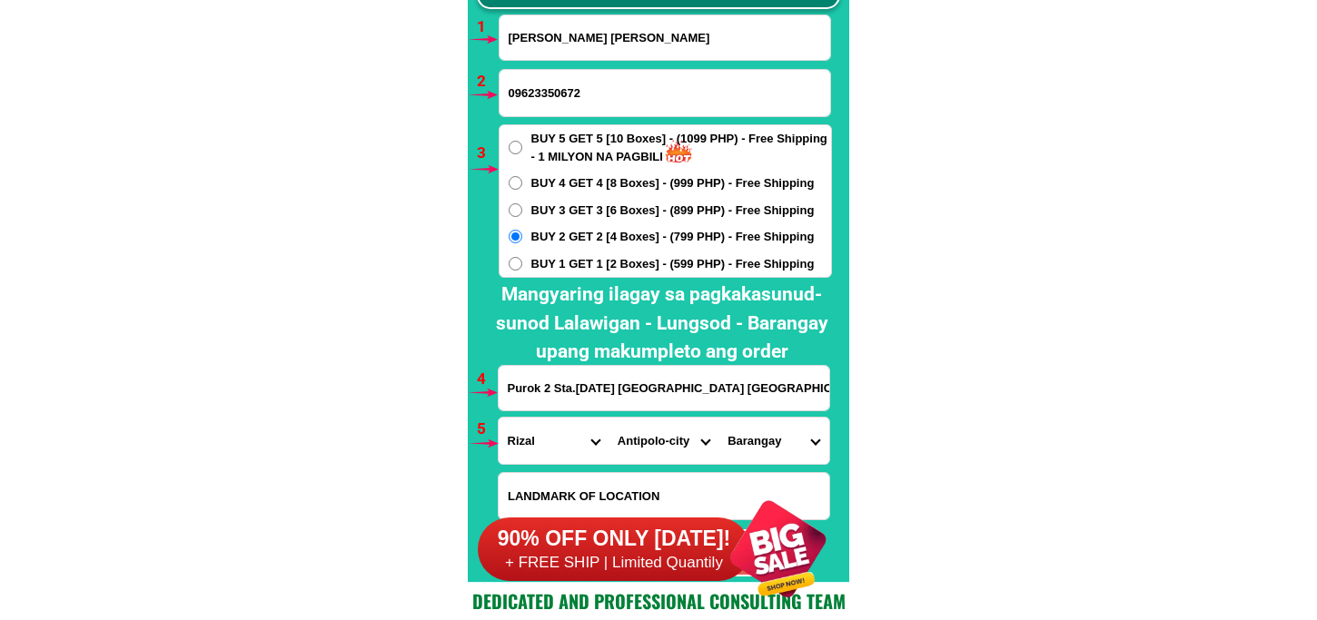
click at [777, 429] on select "[GEOGRAPHIC_DATA] nayon [GEOGRAPHIC_DATA] [GEOGRAPHIC_DATA] [GEOGRAPHIC_DATA] D…" at bounding box center [773, 441] width 110 height 46
select select "63_9935685390"
click at [718, 418] on select "[GEOGRAPHIC_DATA] nayon [GEOGRAPHIC_DATA] [GEOGRAPHIC_DATA] [GEOGRAPHIC_DATA] D…" at bounding box center [773, 441] width 110 height 46
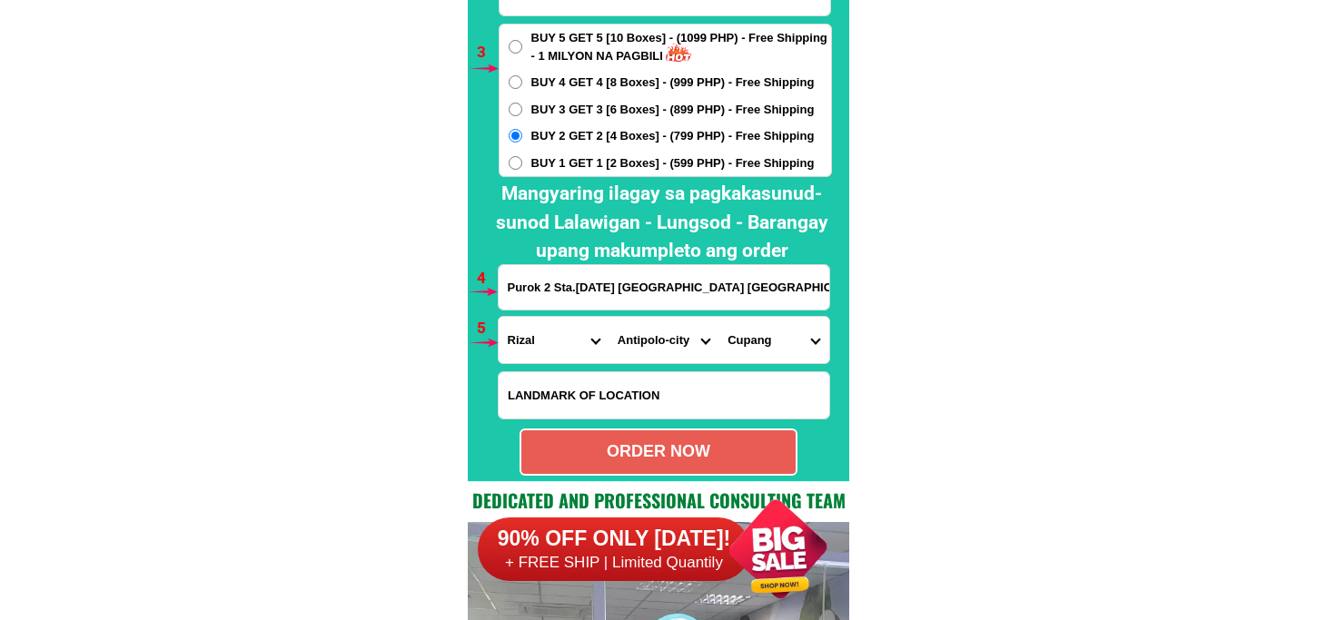
click at [684, 440] on div "ORDER NOW" at bounding box center [658, 452] width 274 height 25
radio input "true"
